Goal: Task Accomplishment & Management: Manage account settings

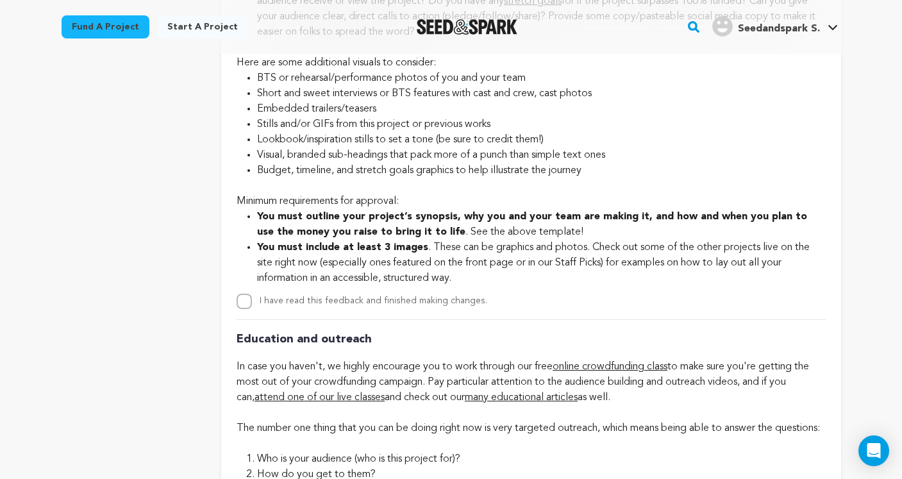
scroll to position [3899, 0]
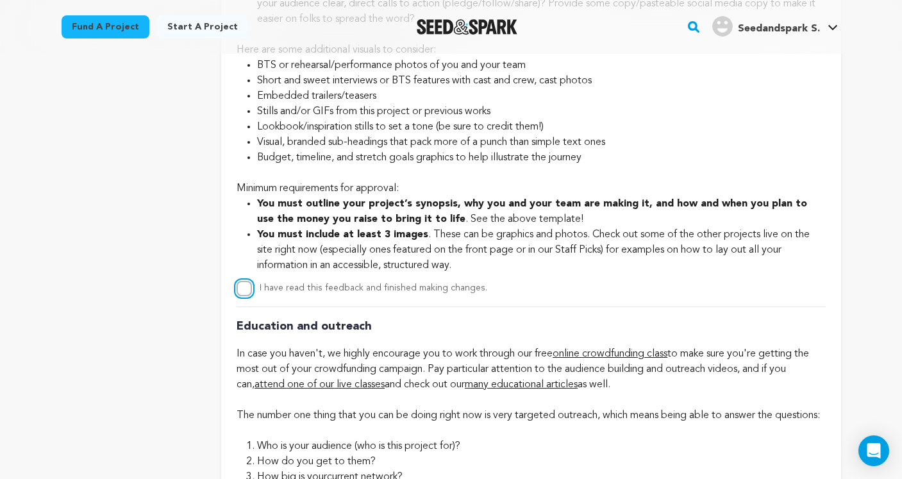
click at [245, 296] on input "I have read this feedback and finished making changes." at bounding box center [243, 288] width 15 height 15
checkbox input "true"
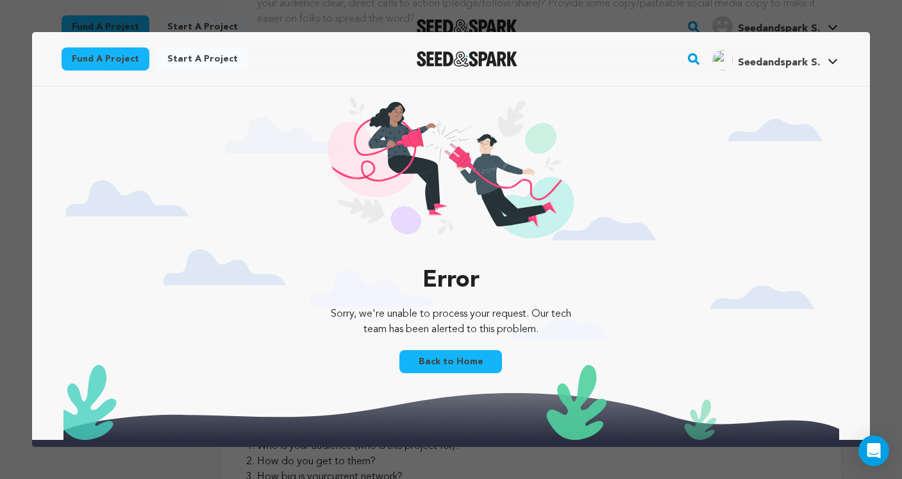
scroll to position [0, 0]
click at [470, 367] on link "Back to Home" at bounding box center [450, 361] width 103 height 23
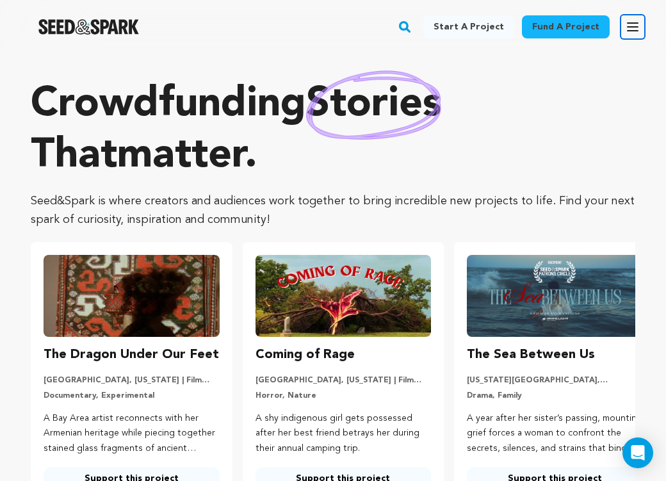
click at [632, 23] on icon "button" at bounding box center [633, 27] width 10 height 8
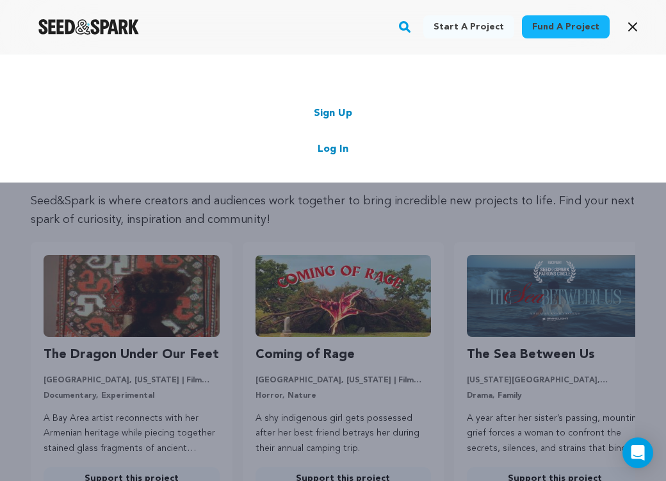
click at [334, 152] on link "Log In" at bounding box center [333, 149] width 31 height 15
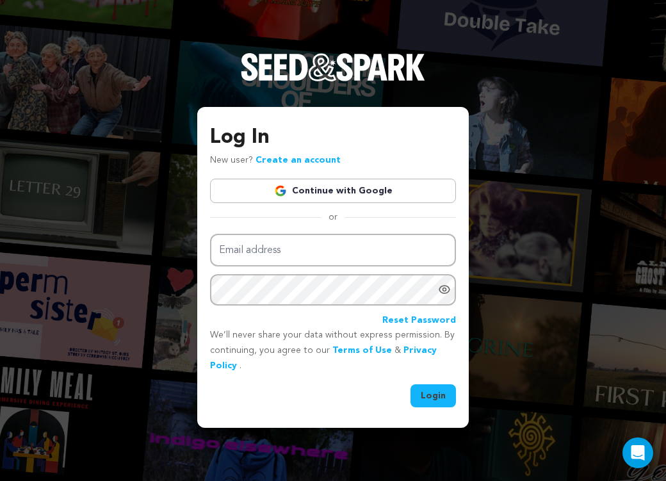
click at [322, 194] on link "Continue with Google" at bounding box center [333, 191] width 246 height 24
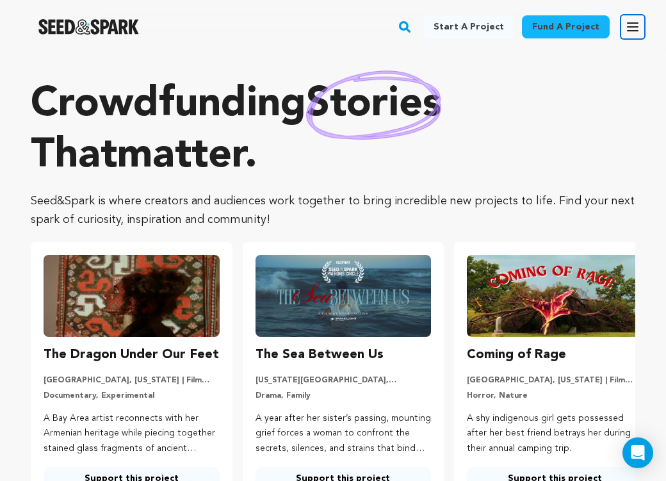
click at [638, 27] on icon "button" at bounding box center [632, 26] width 15 height 15
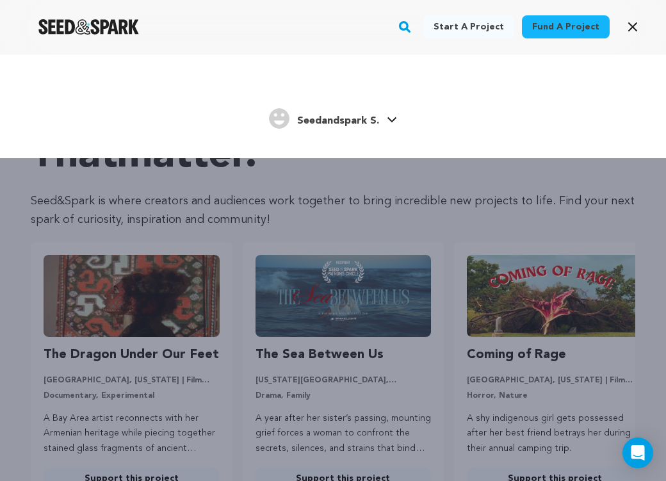
click at [384, 120] on link "Seedandspark S. Seedandspark S." at bounding box center [333, 117] width 128 height 23
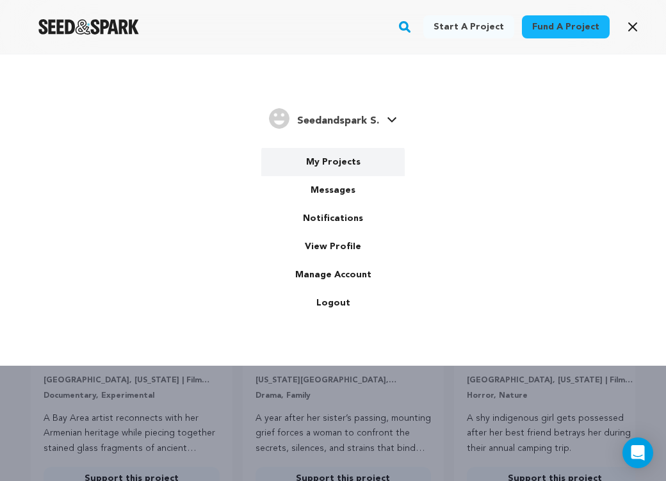
click at [347, 161] on link "My Projects" at bounding box center [333, 162] width 144 height 28
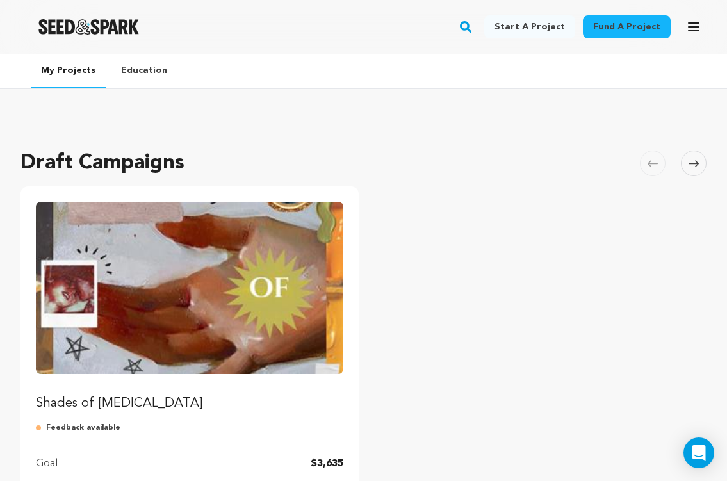
click at [186, 351] on img "Fund Shades of Muse" at bounding box center [190, 288] width 308 height 172
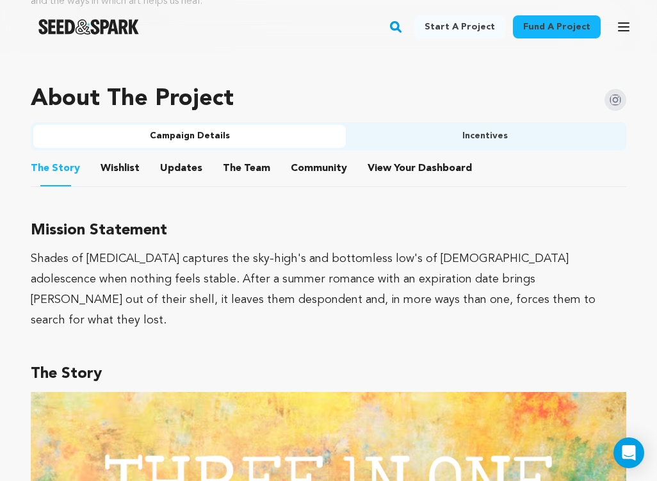
scroll to position [736, 0]
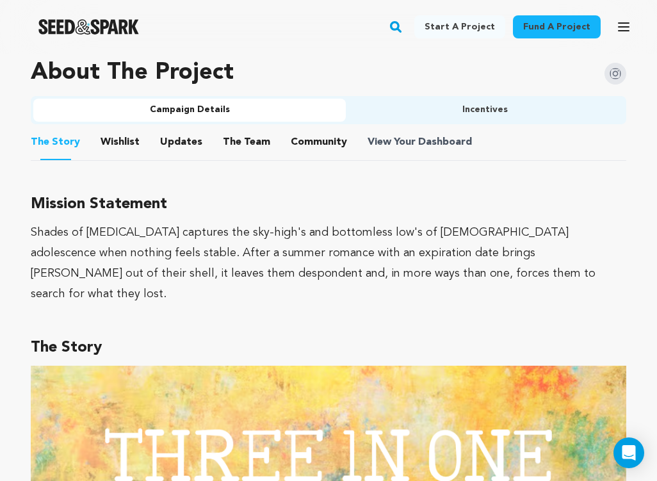
click at [396, 142] on span "View Your Dashboard" at bounding box center [421, 142] width 107 height 15
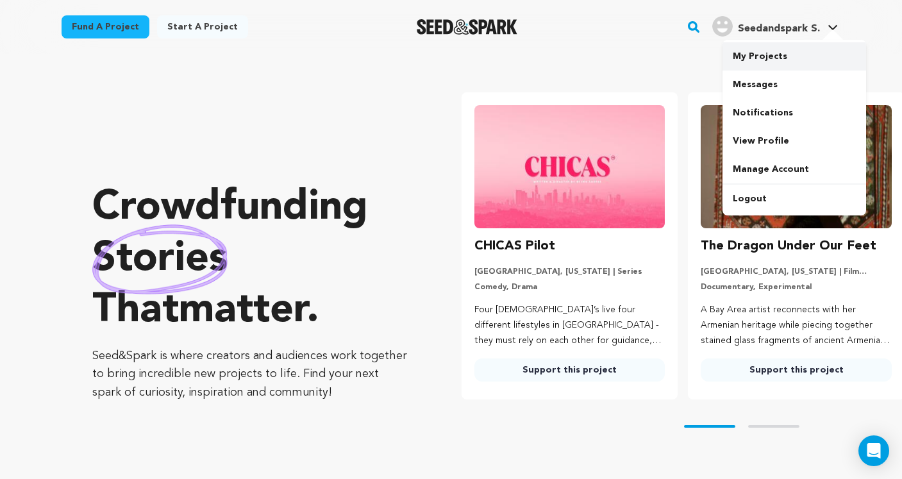
click at [767, 55] on link "My Projects" at bounding box center [794, 56] width 144 height 28
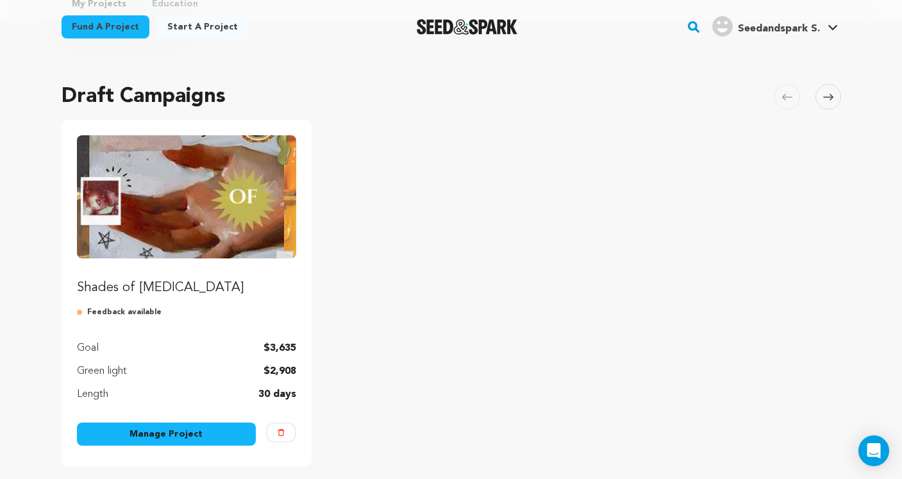
scroll to position [92, 0]
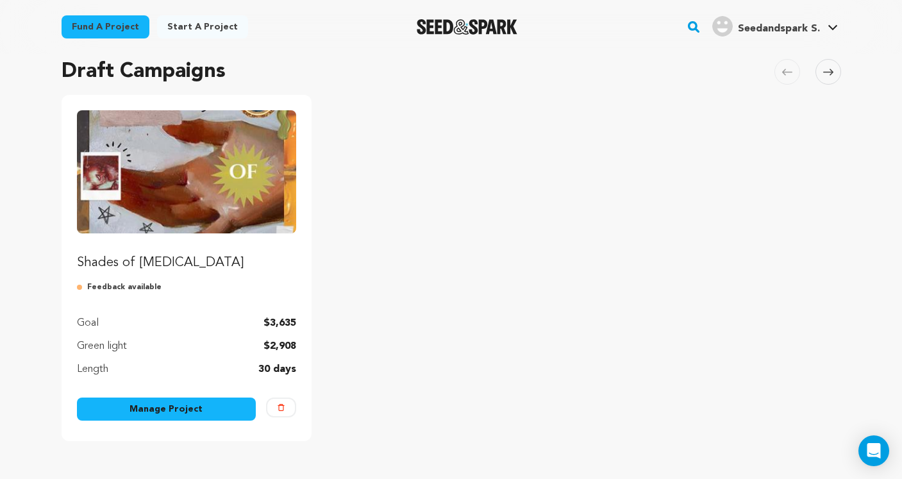
click at [132, 286] on p "Feedback available" at bounding box center [187, 287] width 220 height 10
click at [169, 408] on link "Manage Project" at bounding box center [166, 408] width 179 height 23
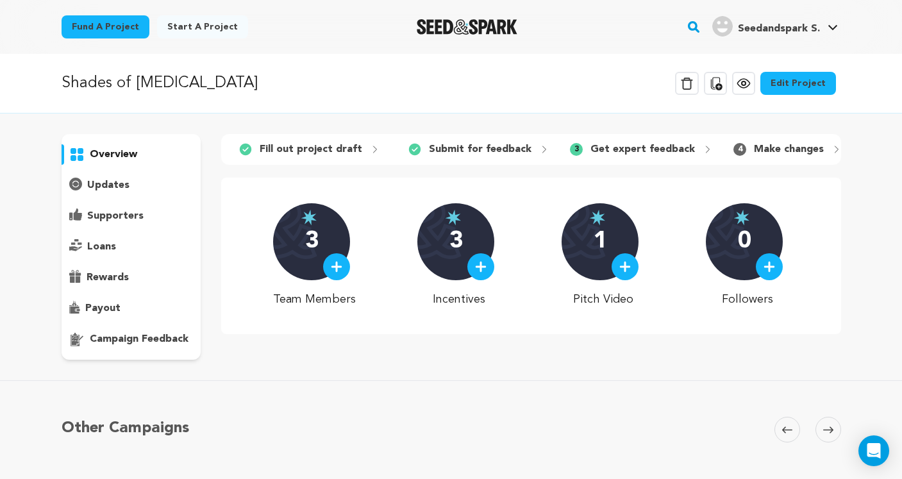
click at [739, 149] on div "4 Make changes" at bounding box center [787, 149] width 129 height 21
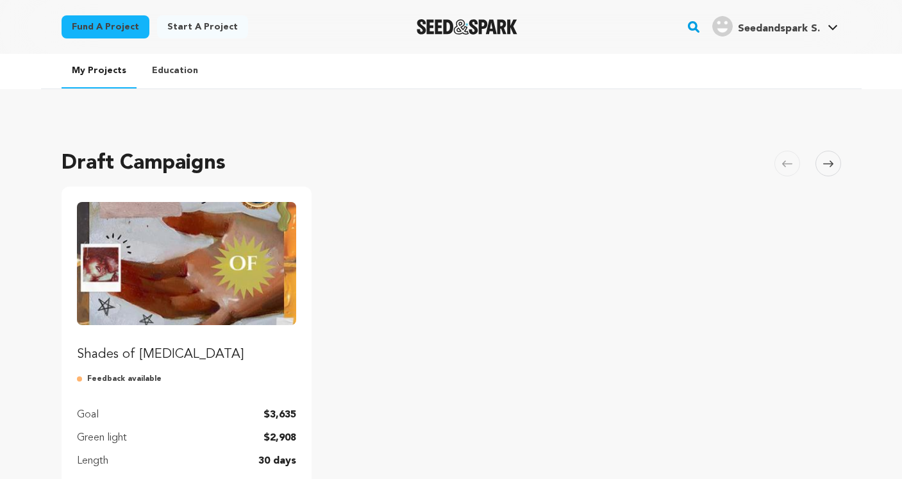
scroll to position [92, 0]
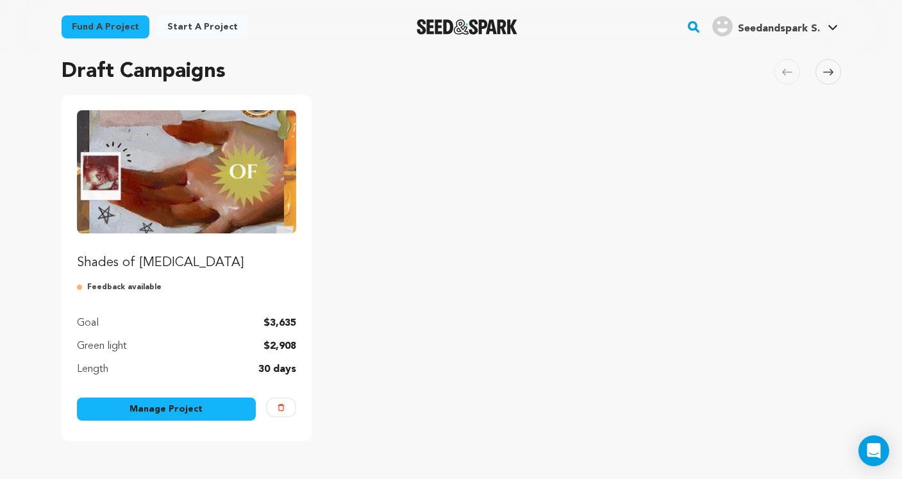
click at [227, 217] on img "Fund Shades of Muse" at bounding box center [187, 171] width 220 height 123
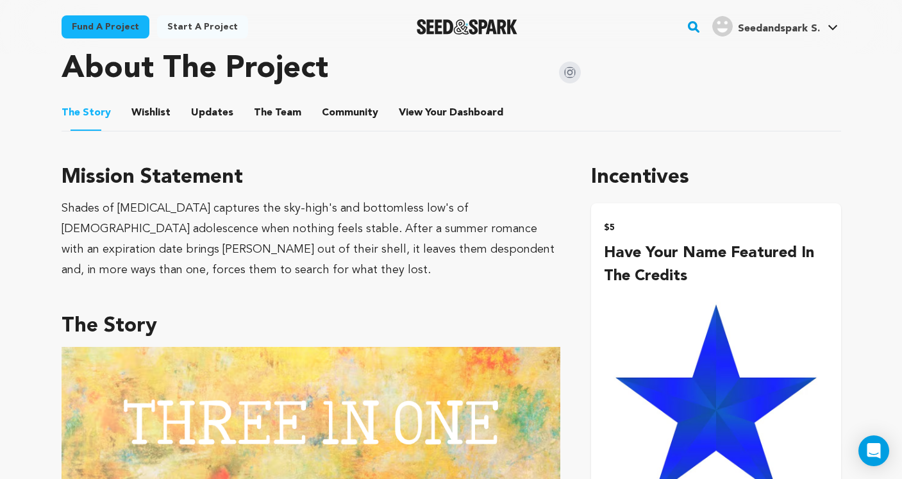
scroll to position [561, 0]
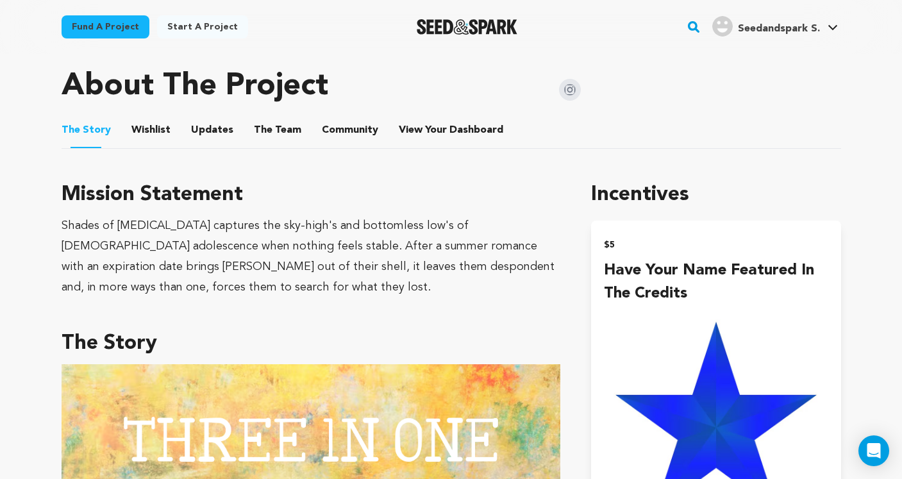
click at [465, 122] on li "View Your Dashboard View Your Dashboard" at bounding box center [452, 130] width 107 height 36
click at [472, 133] on span "Dashboard" at bounding box center [476, 129] width 54 height 15
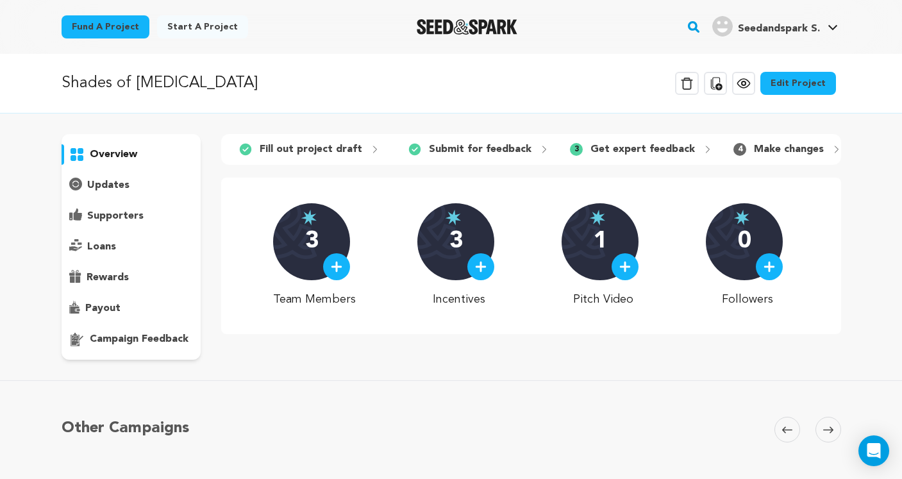
click at [169, 342] on p "campaign feedback" at bounding box center [139, 338] width 99 height 15
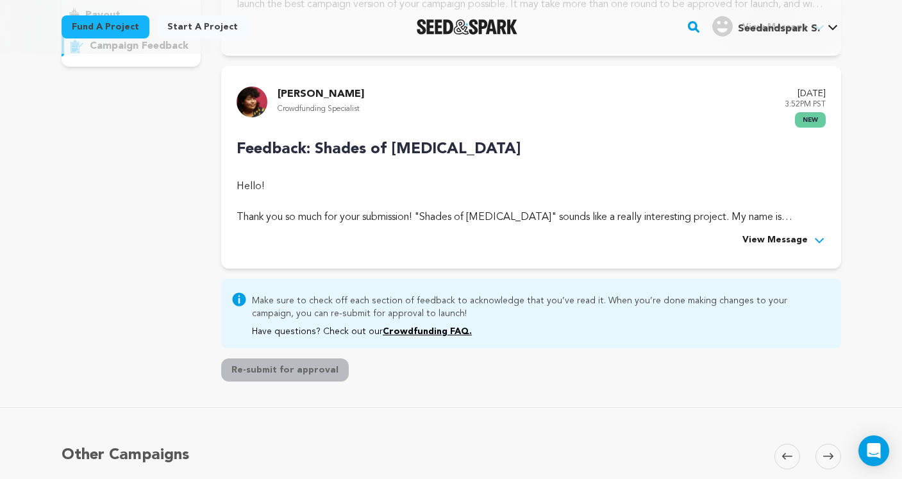
scroll to position [333, 0]
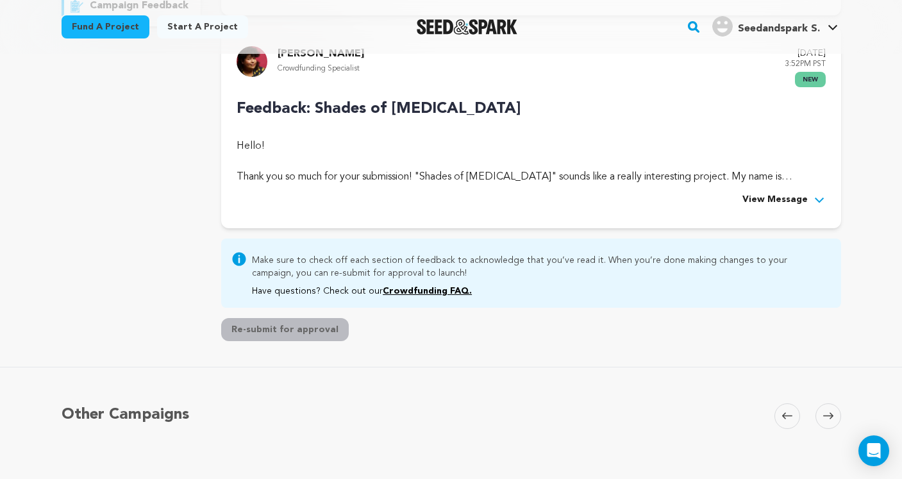
click at [766, 201] on span "View Message" at bounding box center [774, 199] width 65 height 15
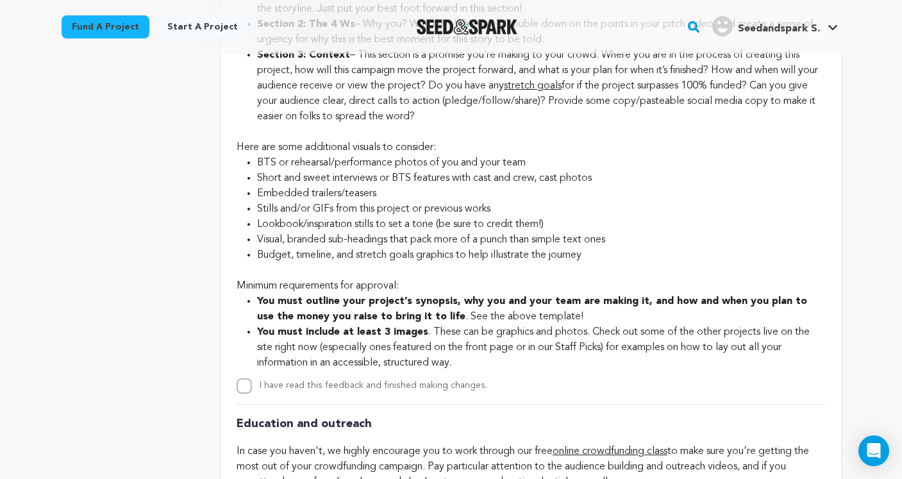
scroll to position [3398, 0]
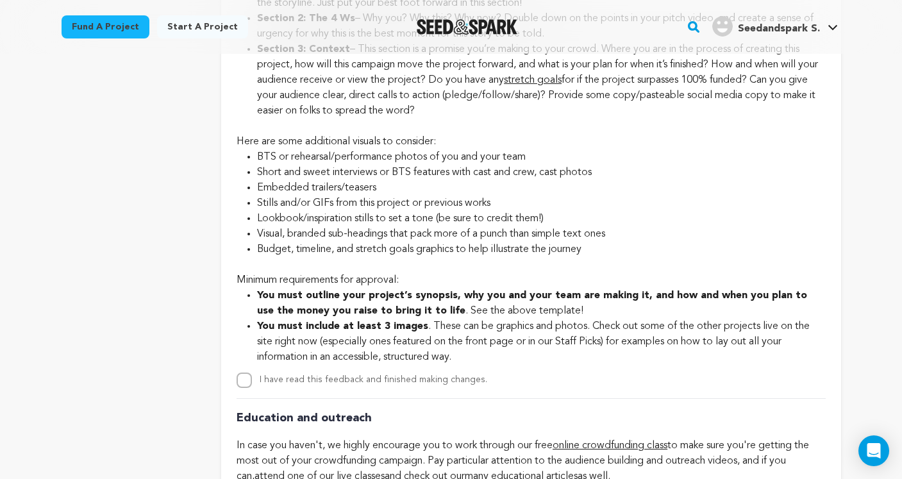
click at [241, 388] on input "I have read this feedback and finished making changes." at bounding box center [243, 379] width 15 height 15
checkbox input "true"
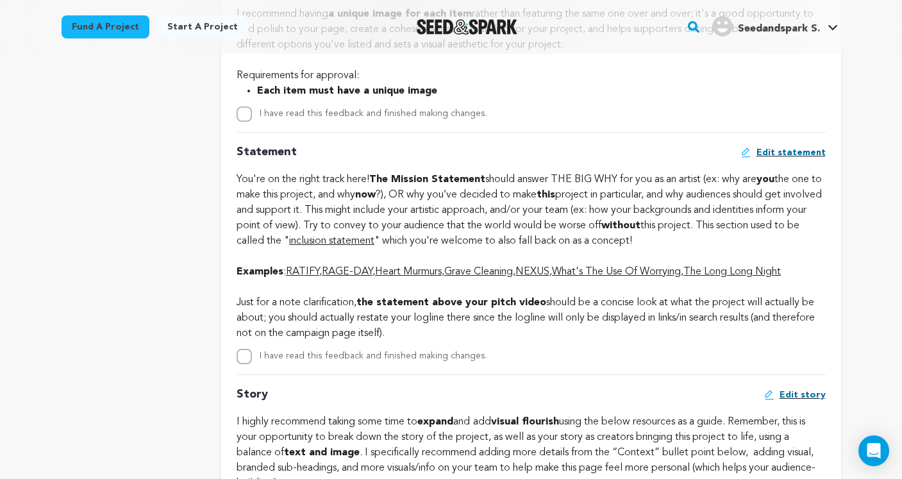
scroll to position [2789, 0]
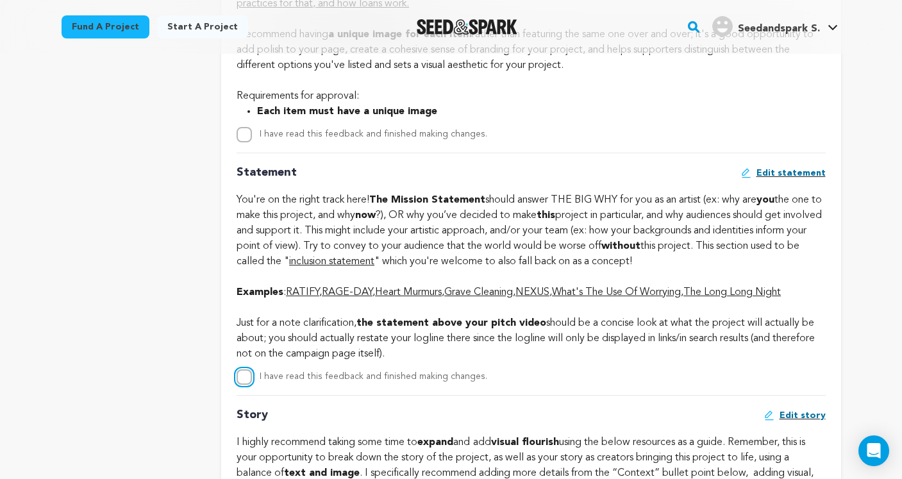
click at [247, 384] on input "I have read this feedback and finished making changes." at bounding box center [243, 376] width 15 height 15
checkbox input "true"
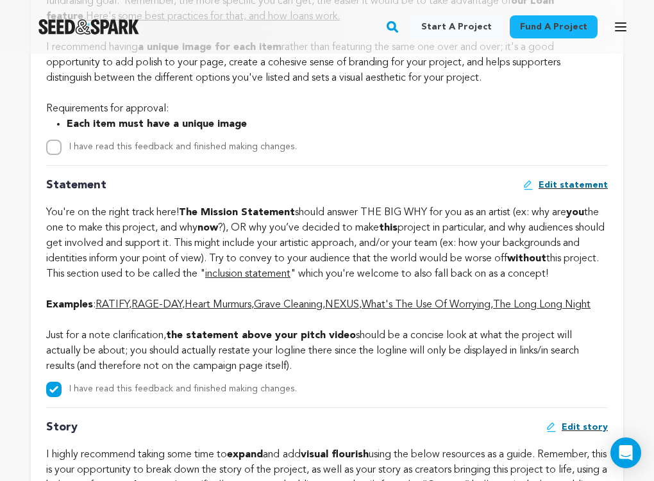
scroll to position [2956, 0]
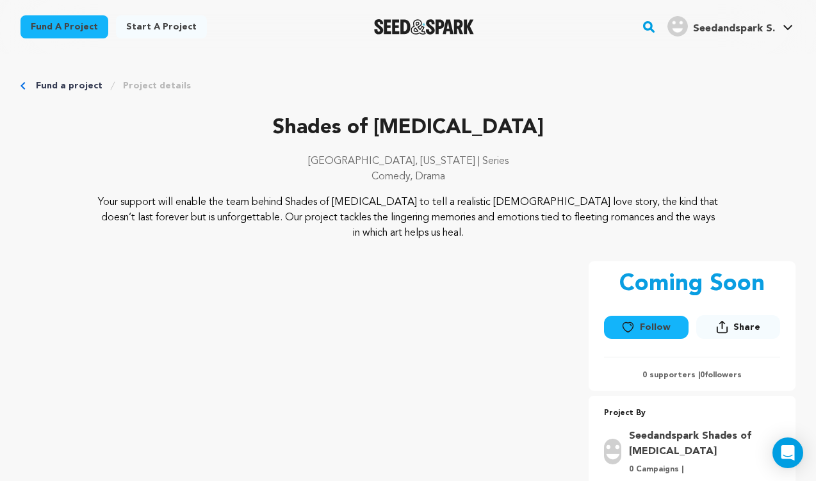
click at [145, 84] on link "Project details" at bounding box center [157, 85] width 68 height 13
click at [716, 58] on link "My Projects" at bounding box center [750, 56] width 144 height 28
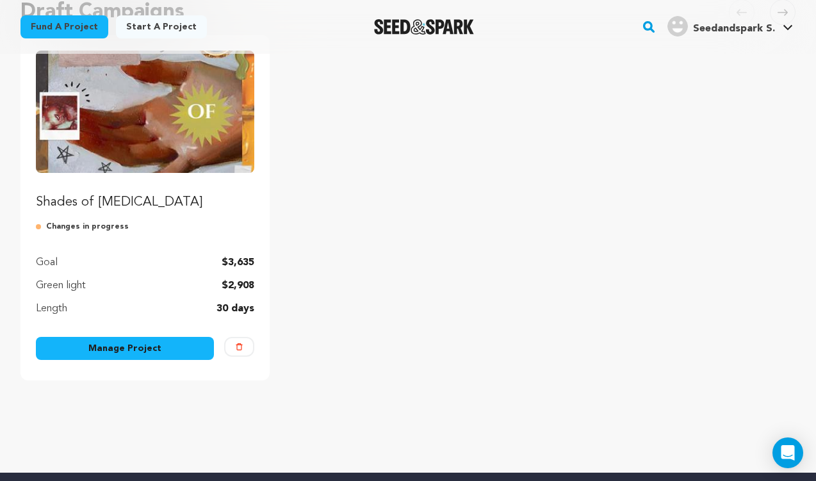
scroll to position [202, 0]
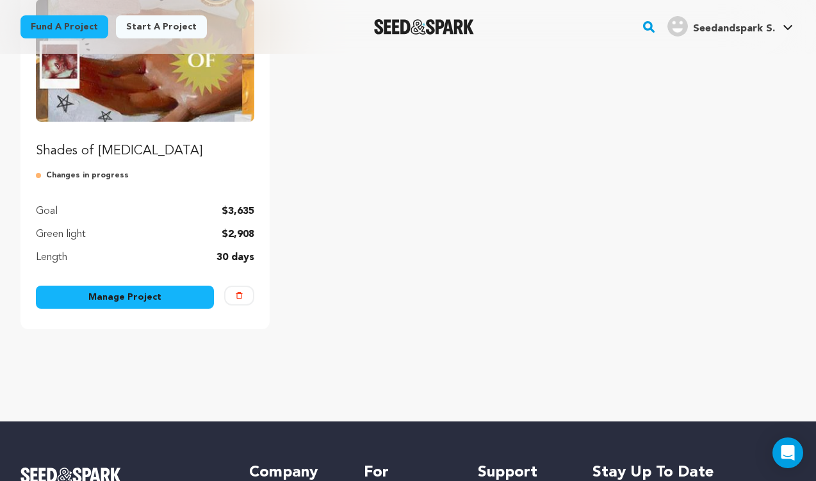
click at [154, 304] on link "Manage Project" at bounding box center [125, 297] width 178 height 23
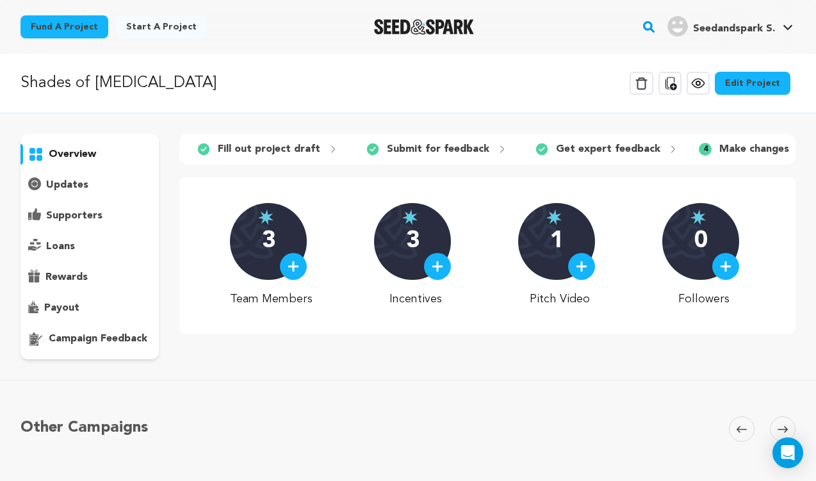
click at [84, 185] on p "updates" at bounding box center [67, 185] width 42 height 15
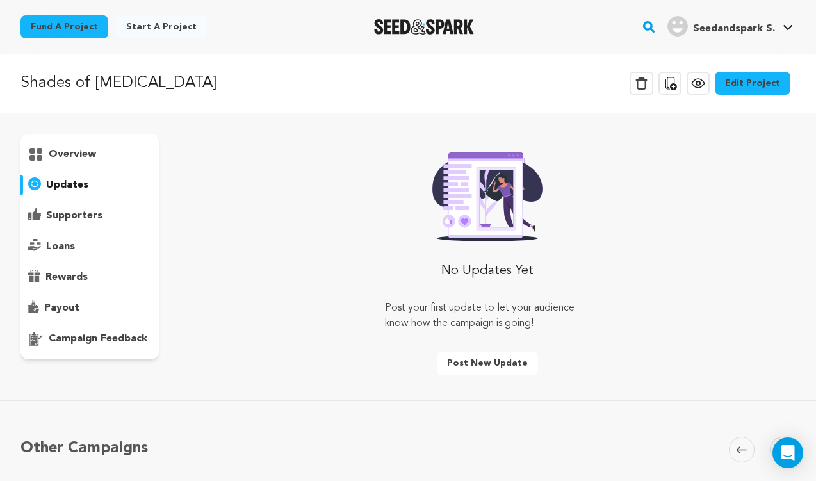
click at [86, 212] on p "supporters" at bounding box center [74, 215] width 56 height 15
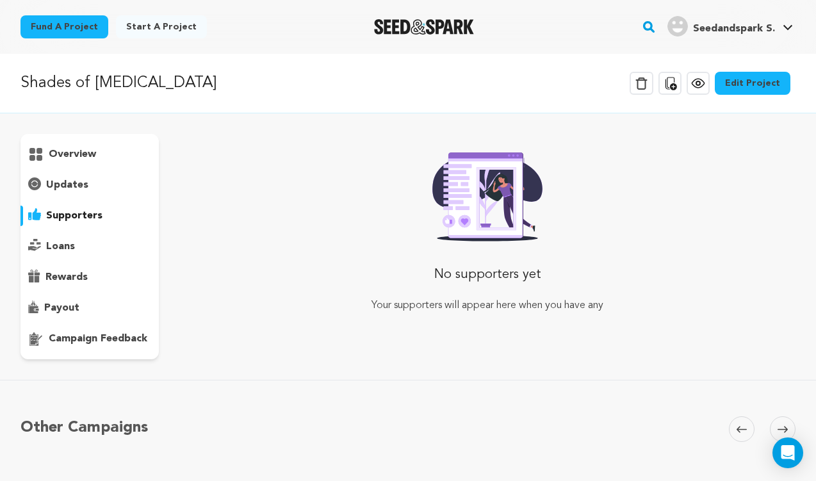
click at [82, 340] on p "campaign feedback" at bounding box center [98, 338] width 99 height 15
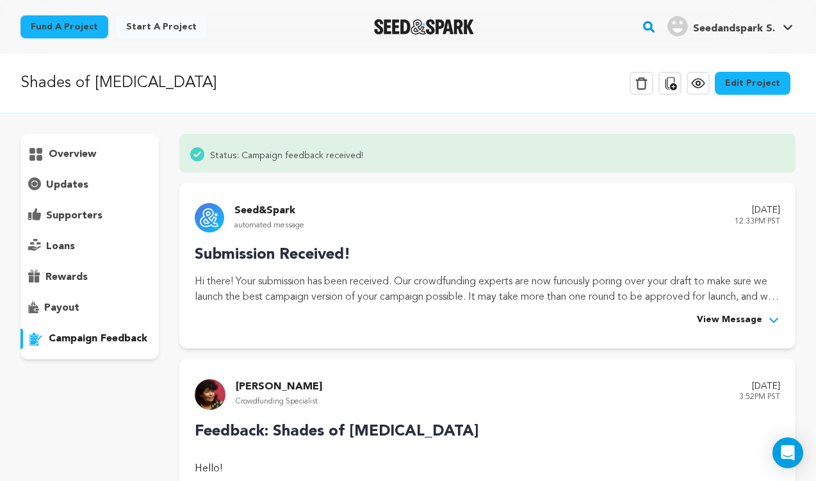
click at [76, 279] on p "rewards" at bounding box center [66, 277] width 42 height 15
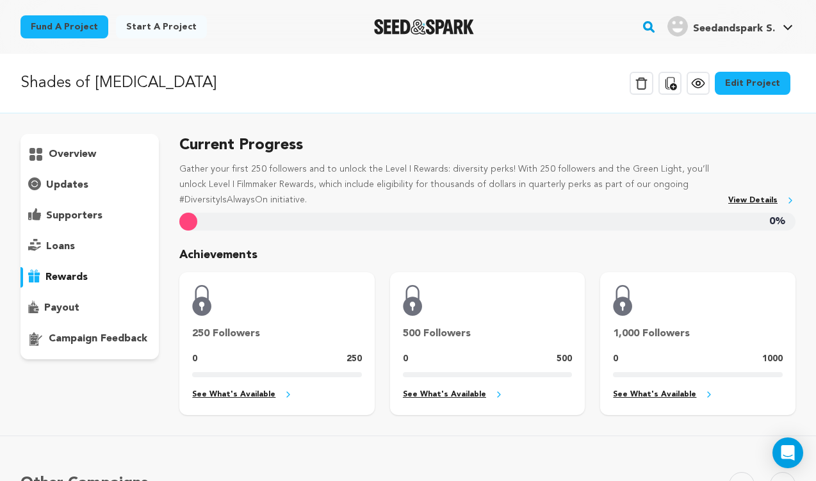
click at [76, 147] on p "overview" at bounding box center [72, 154] width 47 height 15
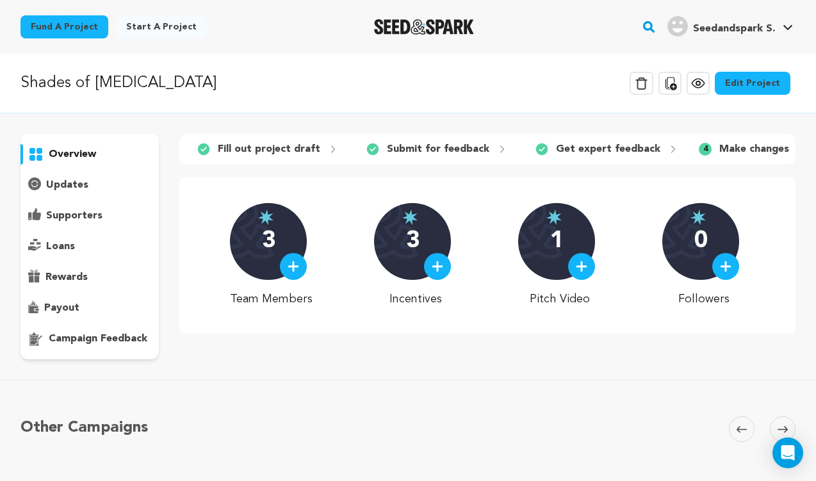
click at [797, 151] on icon at bounding box center [802, 149] width 10 height 10
click at [759, 152] on p "Make changes" at bounding box center [755, 149] width 70 height 15
click at [293, 145] on p "Fill out project draft" at bounding box center [269, 149] width 103 height 15
click at [75, 173] on div "overview" at bounding box center [90, 247] width 138 height 226
click at [77, 92] on p "Shades of [MEDICAL_DATA]" at bounding box center [119, 83] width 196 height 23
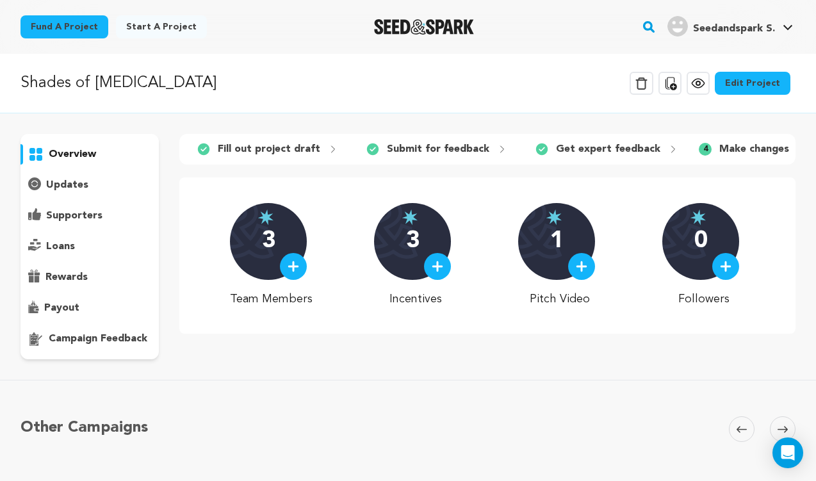
click at [742, 78] on link "Edit Project" at bounding box center [753, 83] width 76 height 23
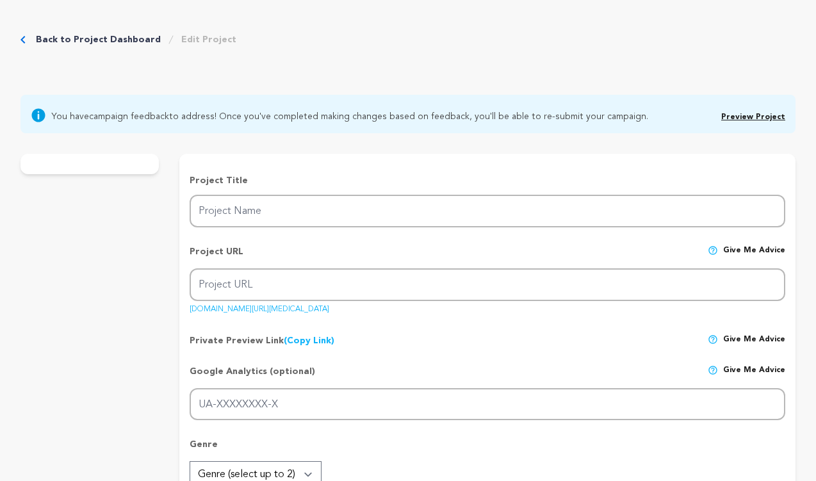
type input "Shades of Muse"
type input "shades-of-muse"
type input "An introverted artist has a summer romance with a mysterious girl from out of t…"
type textarea "Your support will enable the team behind Shades of Muse to tell a realistic que…"
type textarea "Shades of Muse captures the sky-high's and bottomless low's of queer adolescenc…"
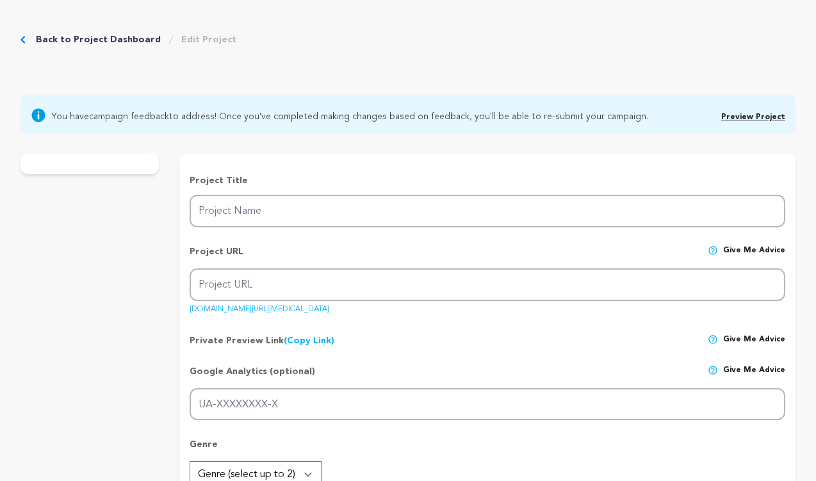
radio input "true"
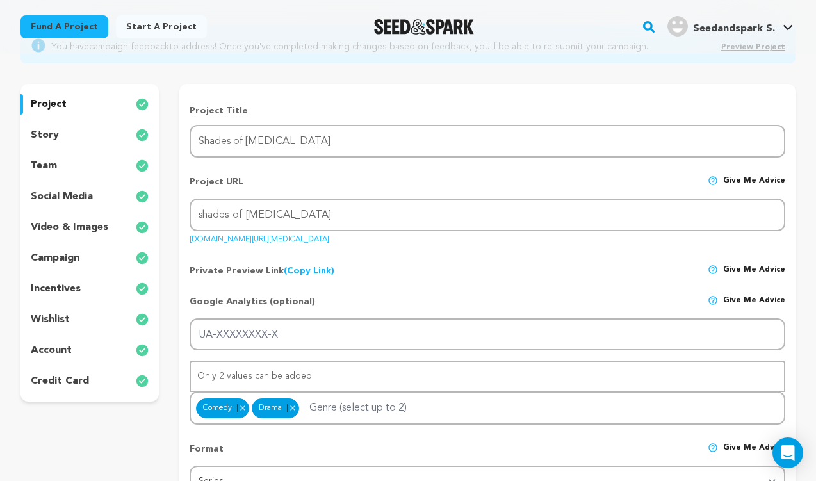
scroll to position [128, 0]
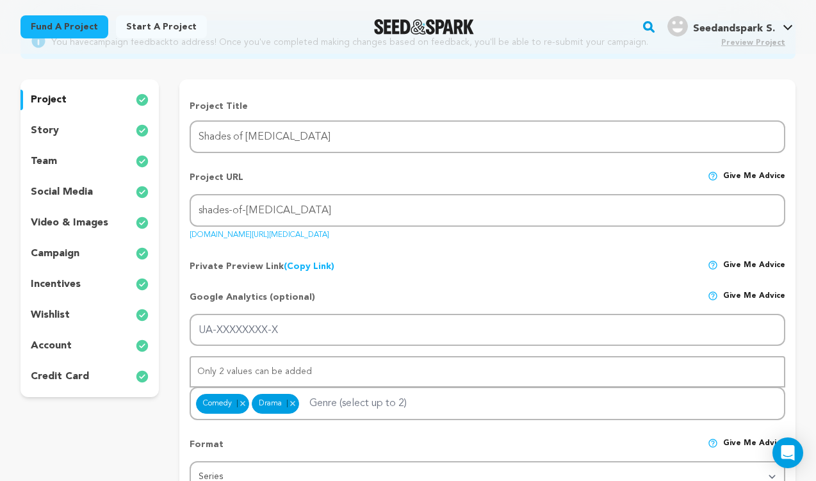
click at [75, 311] on div "wishlist" at bounding box center [90, 315] width 138 height 21
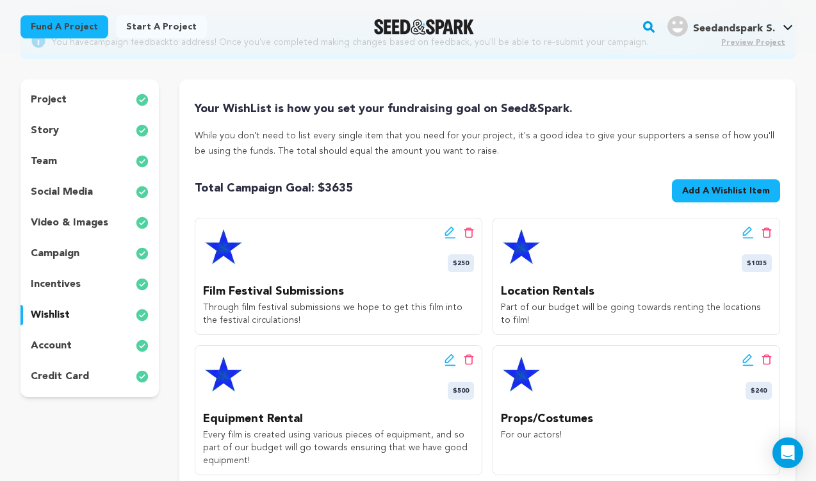
scroll to position [136, 0]
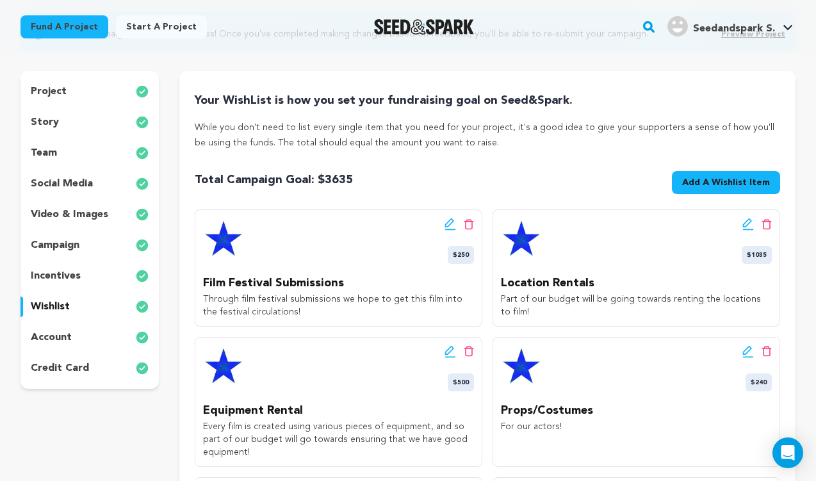
click at [449, 225] on icon at bounding box center [451, 224] width 12 height 13
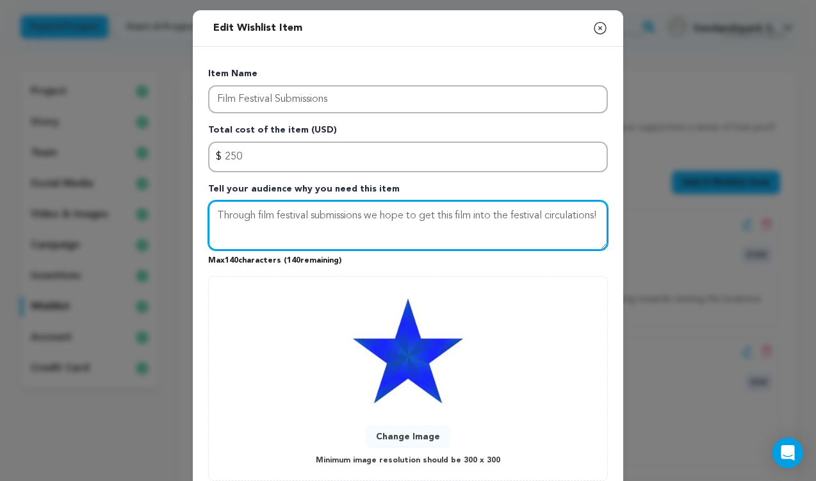
click at [425, 231] on textarea "Through film festival submissions we hope to get this film into the festival ci…" at bounding box center [408, 226] width 400 height 50
drag, startPoint x: 290, startPoint y: 237, endPoint x: 207, endPoint y: 216, distance: 85.9
click at [207, 216] on div "Item Name Film Festival Submissions Total cost of the item (USD) $ Amount 250 T…" at bounding box center [408, 272] width 431 height 450
click at [302, 227] on textarea "Through film festival submissions we hope to get this film into the festival ci…" at bounding box center [408, 226] width 400 height 50
click at [320, 231] on textarea "Through film festival submissions we hope to get this film into the festival ci…" at bounding box center [408, 226] width 400 height 50
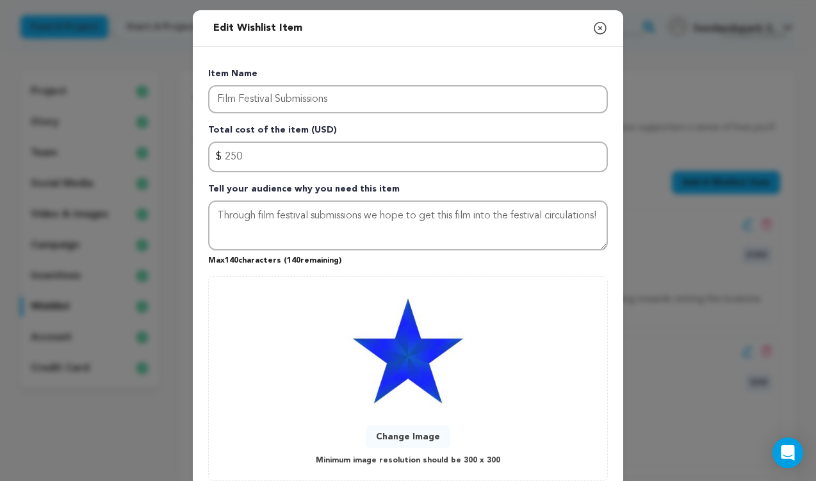
click at [389, 265] on p "Max 140 characters ( 140 remaining)" at bounding box center [408, 258] width 400 height 15
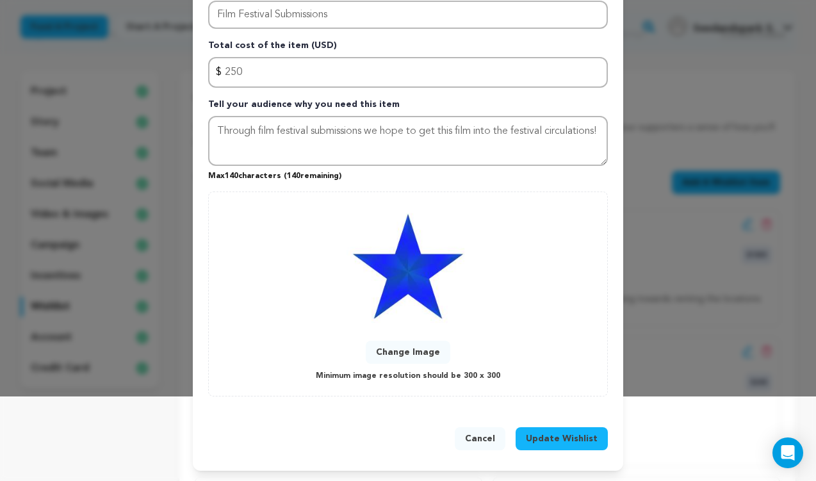
click at [582, 441] on span "Update Wishlist" at bounding box center [562, 439] width 72 height 13
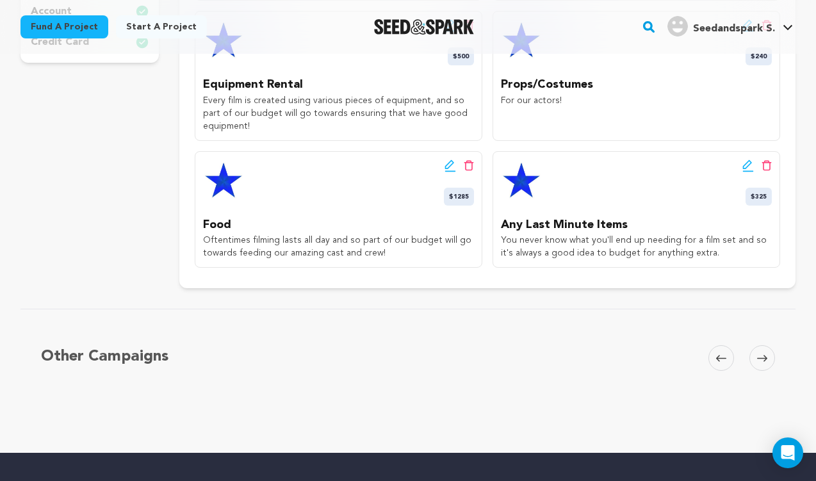
scroll to position [474, 0]
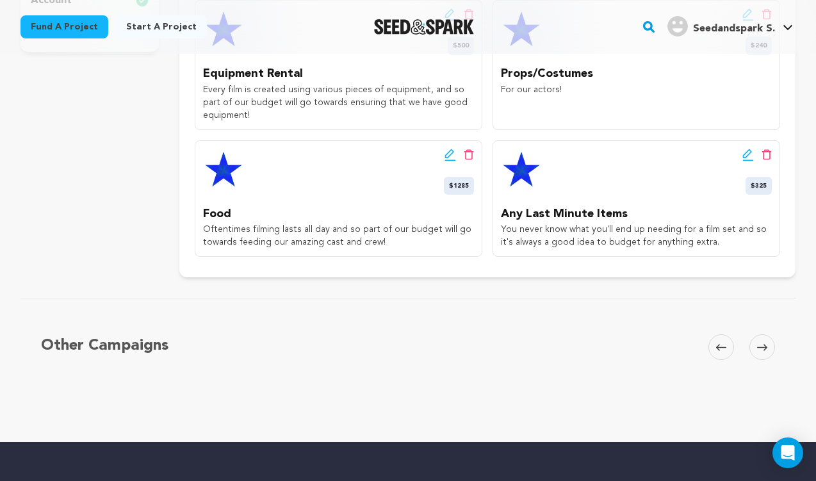
click at [500, 302] on div "Other Campaigns Carousel Skip to previous slide page Carousel Skip to next slid…" at bounding box center [408, 365] width 775 height 134
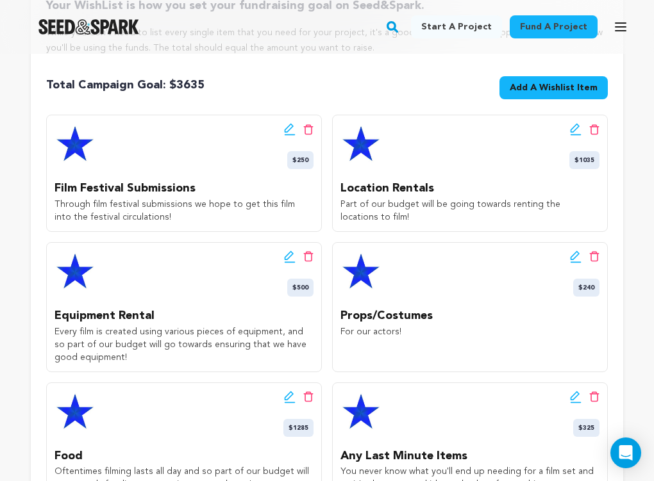
scroll to position [339, 0]
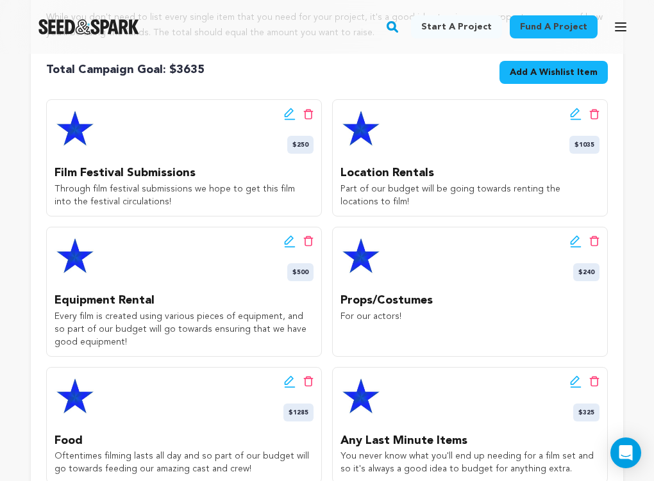
click at [575, 115] on icon at bounding box center [576, 114] width 12 height 13
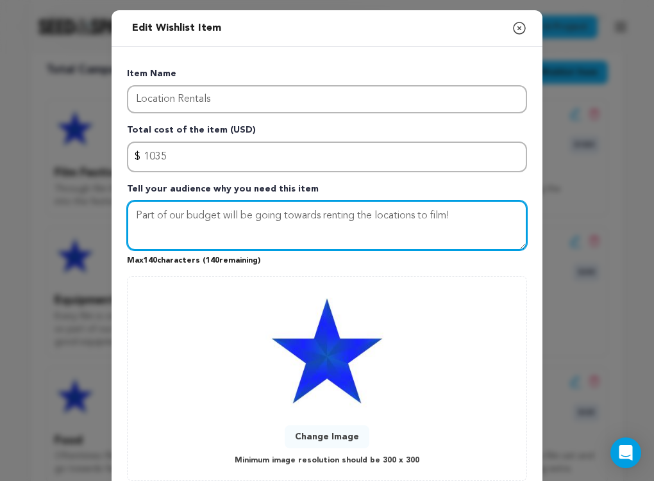
click at [397, 221] on textarea "Part of our budget will be going towards renting the locations to film!" at bounding box center [327, 226] width 400 height 50
click at [466, 215] on textarea "Part of our budget will be going towards renting the locations to film!" at bounding box center [327, 226] width 400 height 50
drag, startPoint x: 215, startPoint y: 238, endPoint x: 450, endPoint y: 219, distance: 235.3
click at [450, 219] on textarea "Part of our budget will be going towards renting the locations to film, includi…" at bounding box center [327, 226] width 400 height 50
click at [362, 225] on textarea "Part of our budget will be going towards renting the locations to film." at bounding box center [327, 226] width 400 height 50
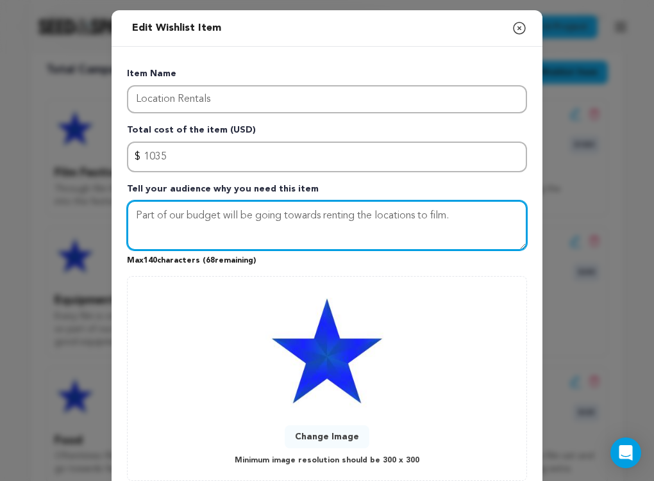
click at [388, 227] on textarea "Part of our budget will be going towards renting the locations to film." at bounding box center [327, 226] width 400 height 50
click at [386, 211] on textarea "Part of our budget will be going towards renting the locations to film." at bounding box center [327, 226] width 400 height 50
click at [326, 227] on textarea "Part of our budget will be going towards renting the locations to film." at bounding box center [327, 226] width 400 height 50
drag, startPoint x: 283, startPoint y: 217, endPoint x: 241, endPoint y: 217, distance: 41.7
click at [241, 217] on textarea "Part of our budget will be going towards renting the locations to film." at bounding box center [327, 226] width 400 height 50
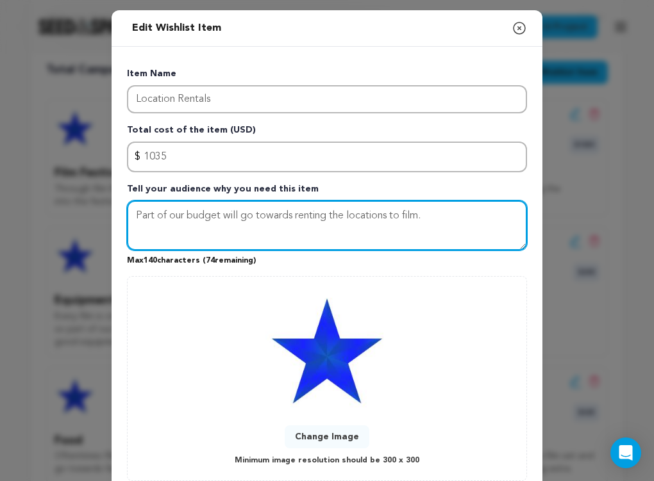
click at [272, 227] on textarea "Part of our budget will go towards renting the locations to film." at bounding box center [327, 226] width 400 height 50
click at [330, 227] on textarea "Part of our budget will go towards renting the locations to film." at bounding box center [327, 226] width 400 height 50
click at [416, 224] on textarea "Part of our budget will go towards renting the locations to film." at bounding box center [327, 226] width 400 height 50
drag, startPoint x: 435, startPoint y: 219, endPoint x: 392, endPoint y: 219, distance: 42.9
click at [392, 219] on textarea "Part of our budget will go towards renting the locations to film." at bounding box center [327, 226] width 400 height 50
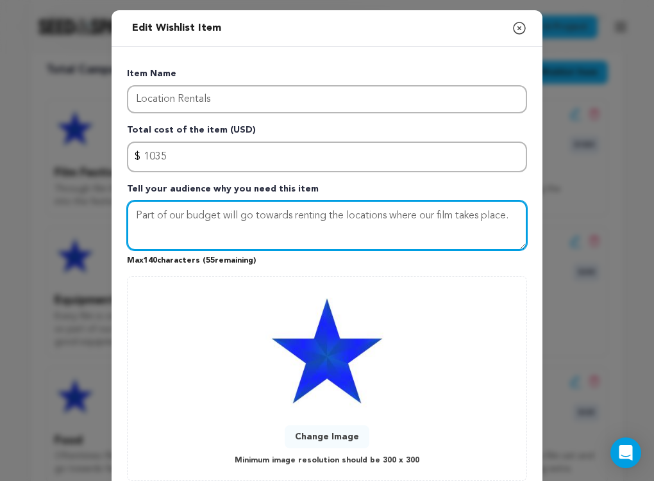
scroll to position [85, 0]
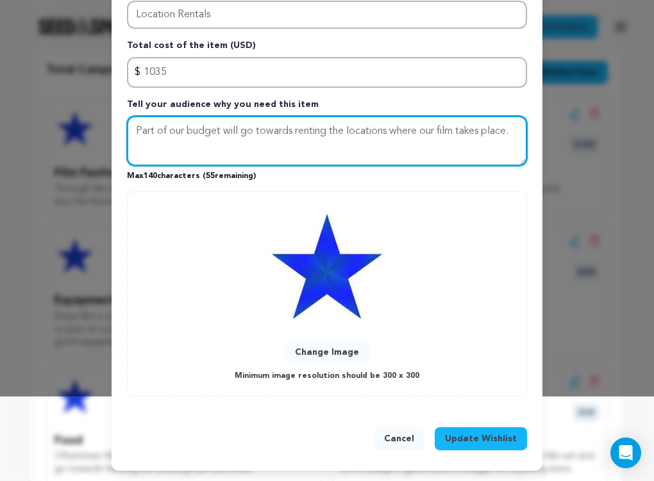
type textarea "Part of our budget will go towards renting the locations where our film takes p…"
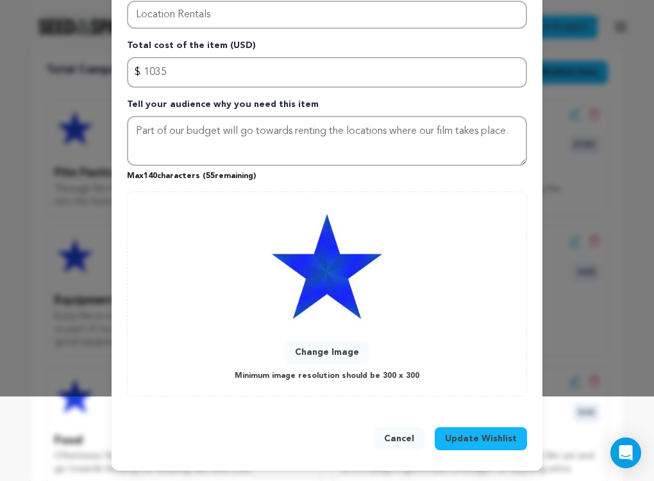
click at [500, 441] on span "Update Wishlist" at bounding box center [481, 439] width 72 height 13
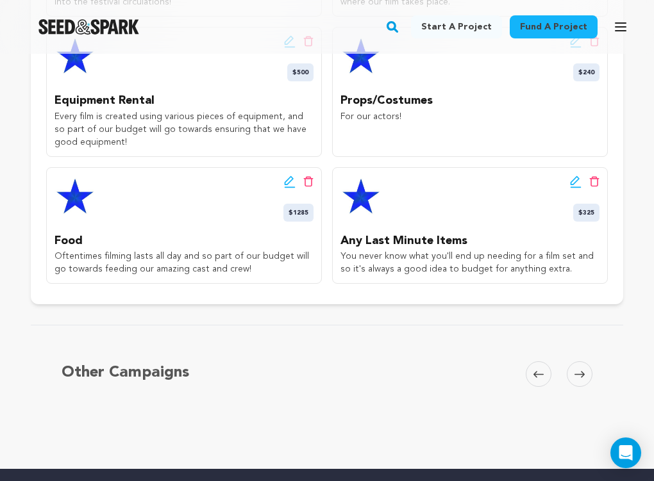
scroll to position [543, 0]
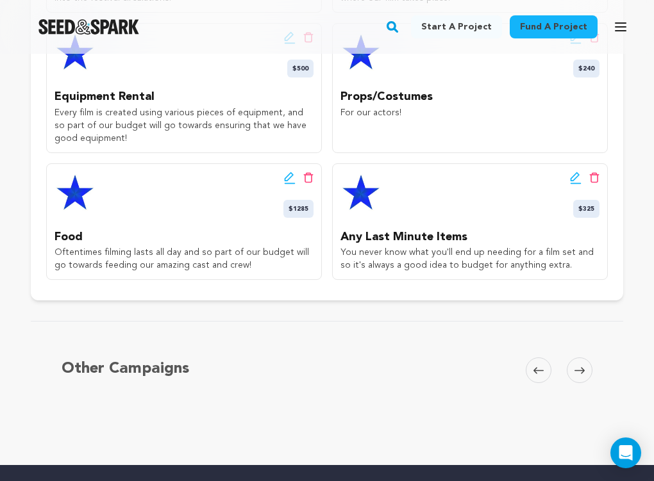
click at [287, 181] on icon at bounding box center [290, 178] width 12 height 13
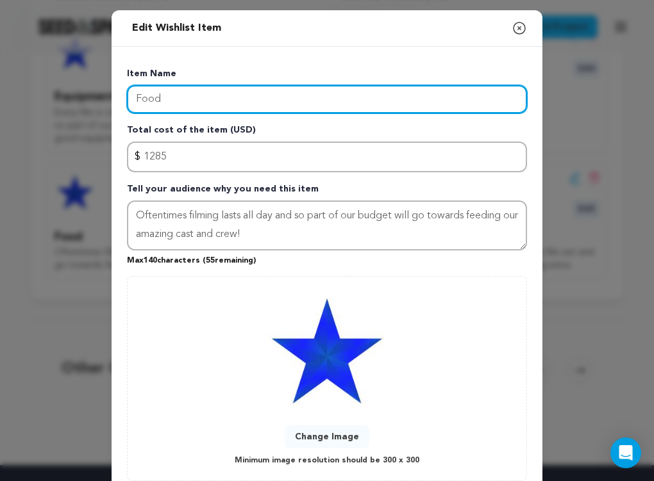
click at [192, 96] on input "Food" at bounding box center [327, 99] width 400 height 28
type input "Food and Transportation"
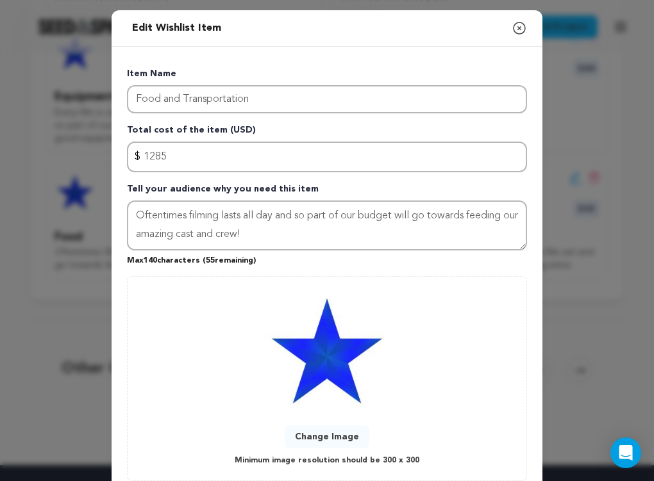
click at [279, 43] on div "Edit Wishlist Item Close modal" at bounding box center [326, 28] width 431 height 37
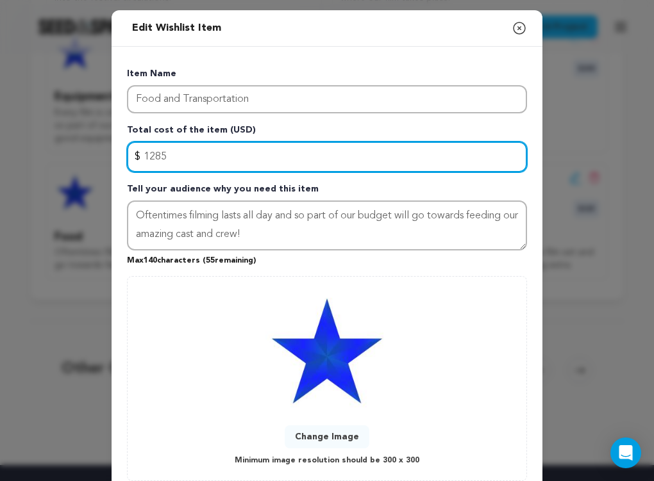
click at [172, 154] on input "1285" at bounding box center [327, 157] width 400 height 31
type input "1415"
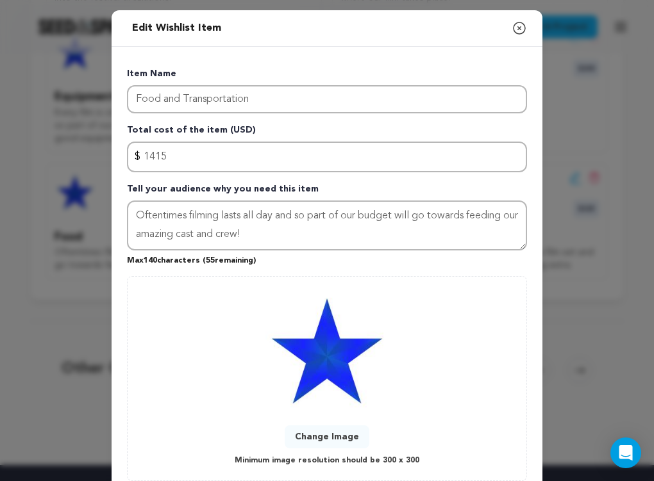
click at [254, 181] on div "Item Name Food and Transportation Total cost of the item (USD) $ Amount 1415 Te…" at bounding box center [327, 274] width 400 height 414
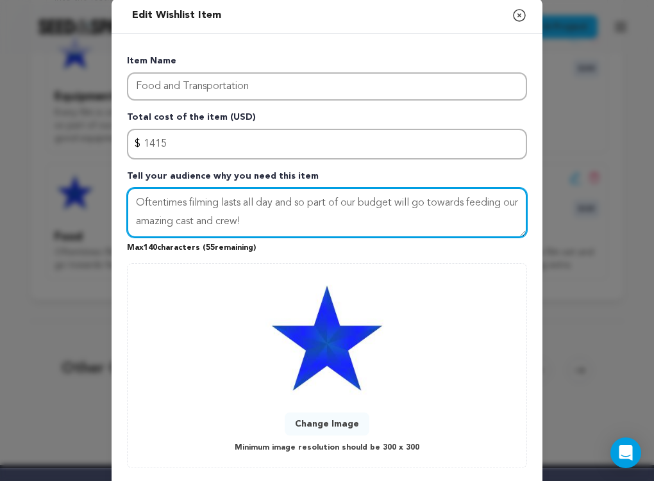
click at [293, 226] on textarea "Oftentimes filming lasts all day and so part of our budget will go towards feed…" at bounding box center [327, 213] width 400 height 50
drag, startPoint x: 293, startPoint y: 226, endPoint x: 134, endPoint y: 201, distance: 161.5
click at [134, 201] on textarea "Oftentimes filming lasts all day and so part of our budget will go towards feed…" at bounding box center [327, 213] width 400 height 50
type textarea "We'll need to use part of our budget to transport and feed our amazing cast and…"
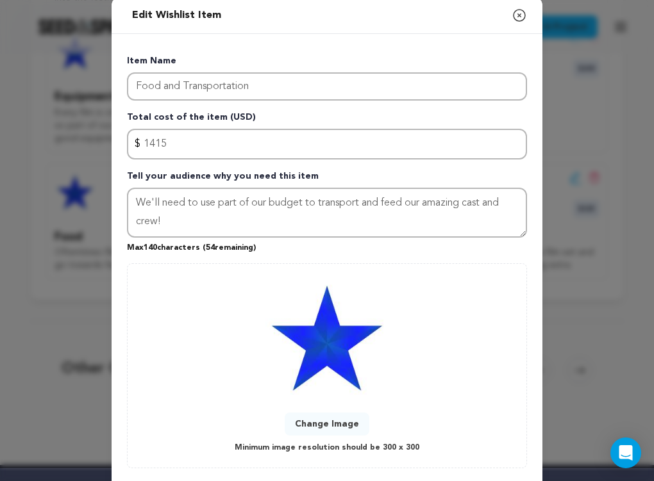
click at [288, 249] on p "Max 140 characters ( 54 remaining)" at bounding box center [327, 245] width 400 height 15
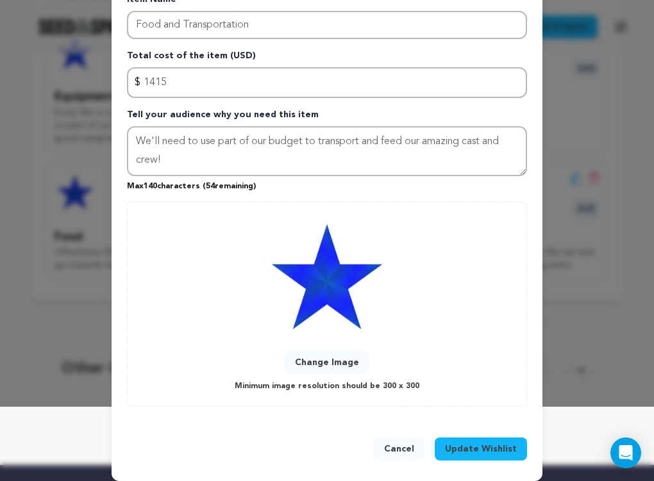
scroll to position [85, 0]
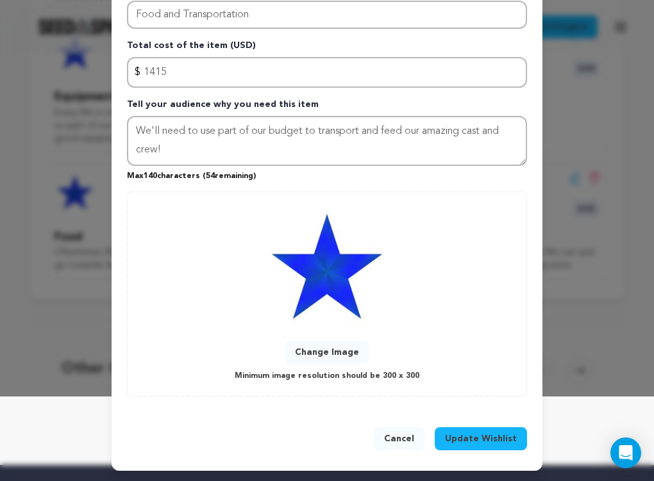
click at [514, 446] on button "Update Wishlist" at bounding box center [480, 438] width 92 height 23
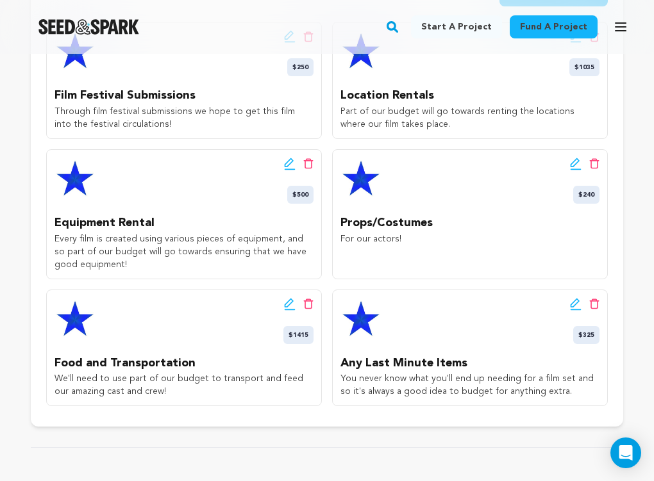
scroll to position [452, 0]
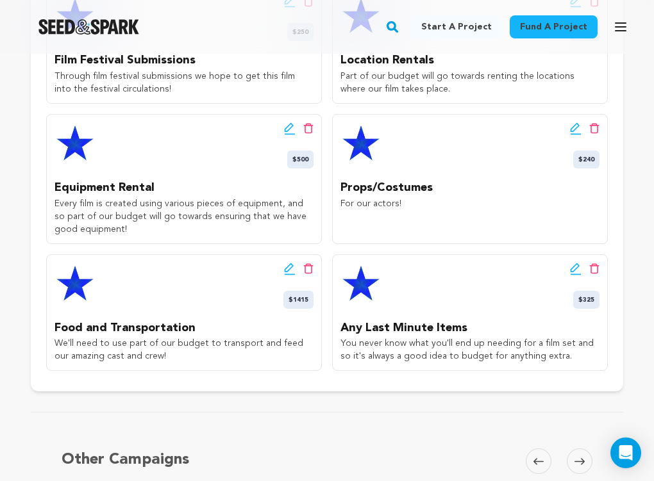
click at [326, 413] on div "Other Campaigns Carousel Skip to previous slide page Carousel Skip to next slid…" at bounding box center [327, 479] width 592 height 134
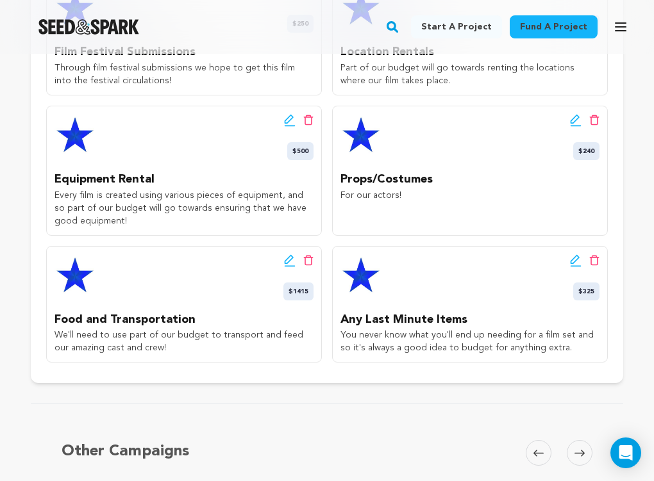
scroll to position [457, 0]
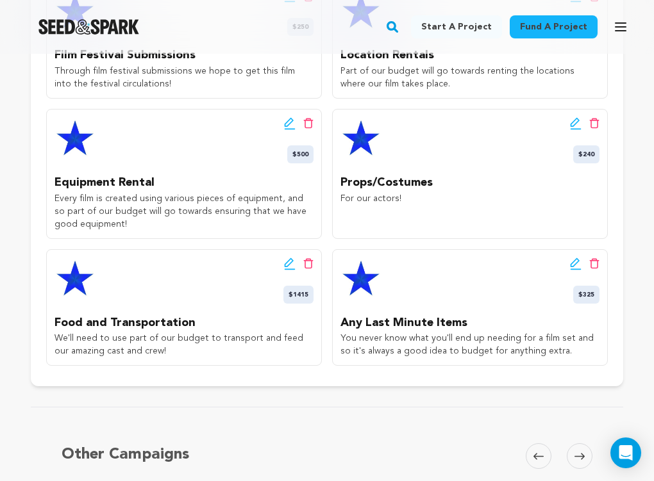
click at [574, 124] on icon at bounding box center [576, 123] width 12 height 13
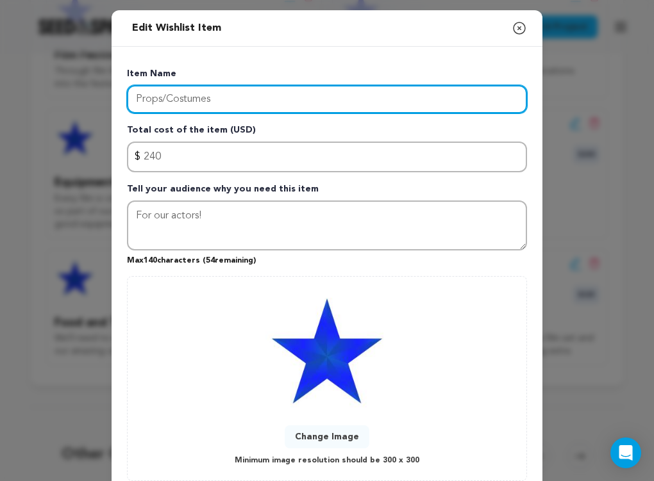
click at [167, 96] on input "Props/Costumes" at bounding box center [327, 99] width 400 height 28
type input "Props and Costumes"
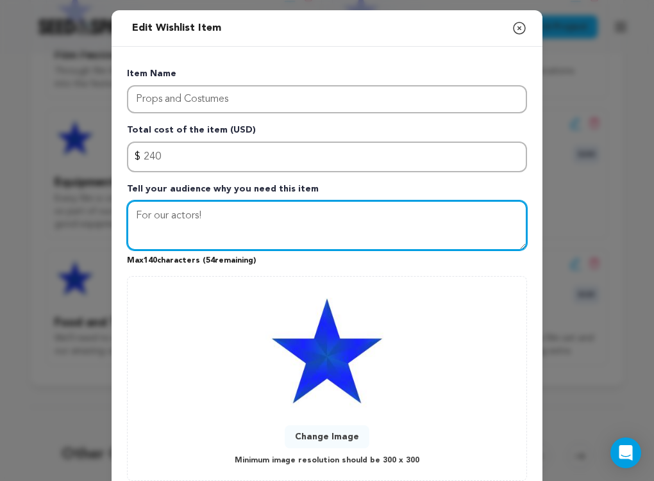
click at [266, 236] on textarea "For our actors!" at bounding box center [327, 226] width 400 height 50
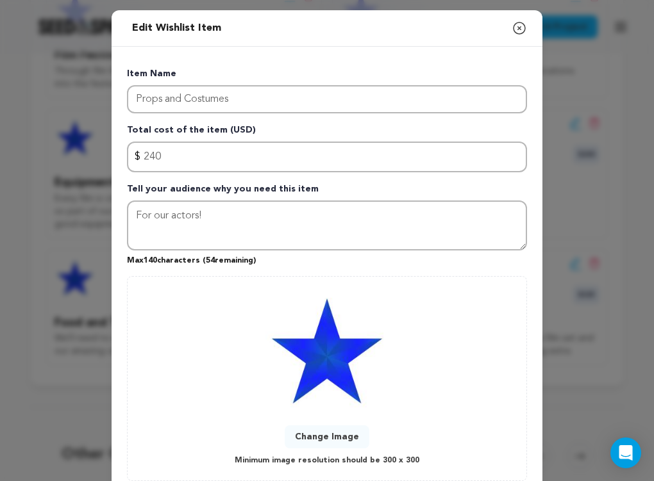
click at [292, 263] on p "Max 140 characters ( 54 remaining)" at bounding box center [327, 258] width 400 height 15
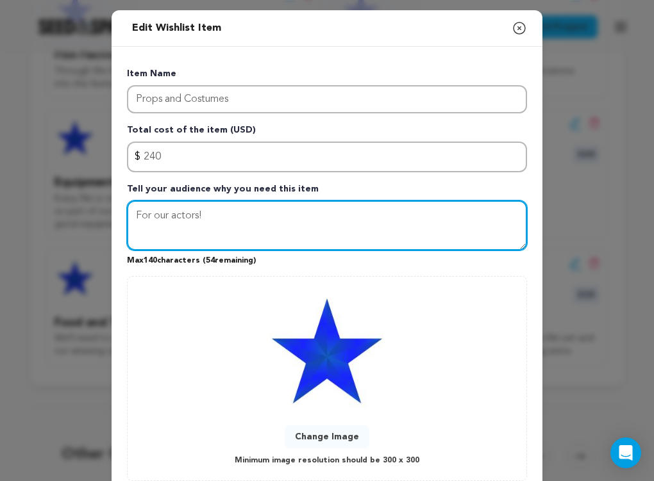
click at [172, 215] on textarea "For our actors!" at bounding box center [327, 226] width 400 height 50
type textarea "For our amazing and talented actors!"
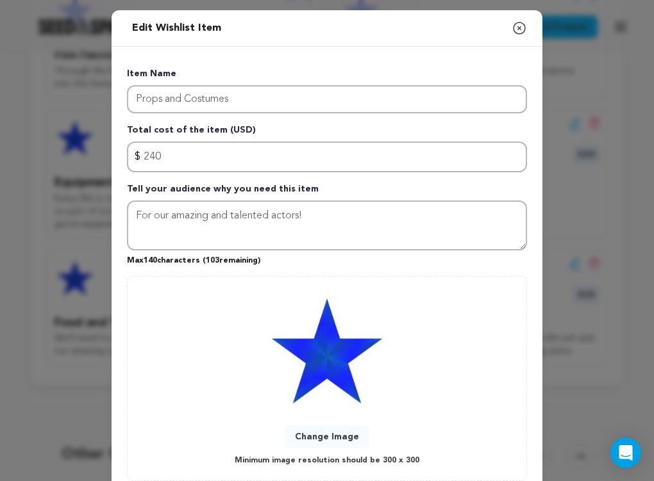
click at [285, 264] on p "Max 140 characters ( 103 remaining)" at bounding box center [327, 258] width 400 height 15
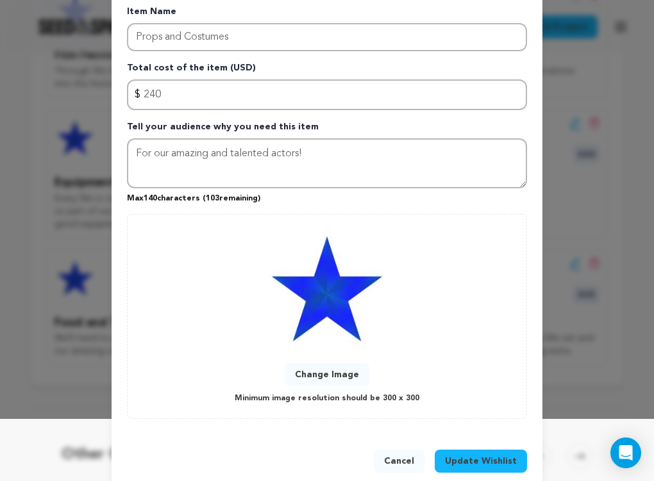
scroll to position [85, 0]
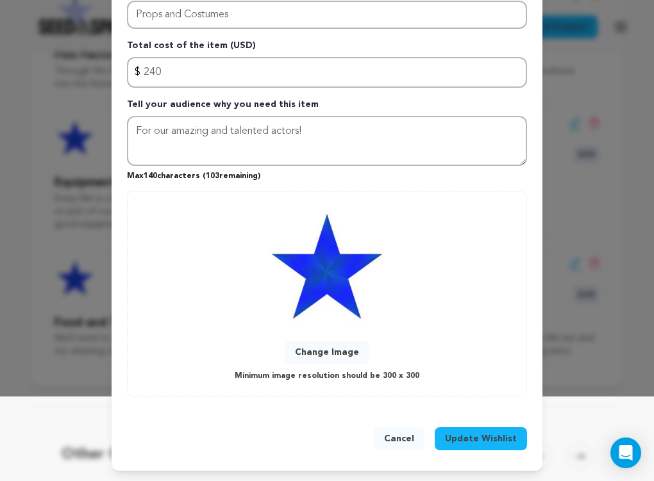
click at [500, 435] on span "Update Wishlist" at bounding box center [481, 439] width 72 height 13
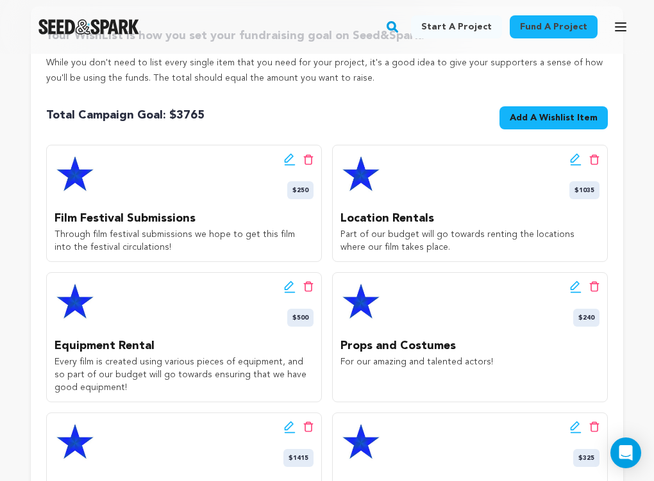
scroll to position [301, 0]
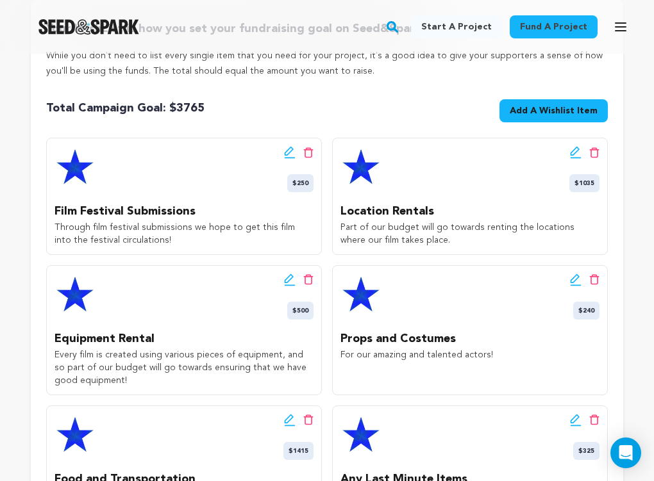
click at [579, 156] on icon at bounding box center [576, 152] width 12 height 13
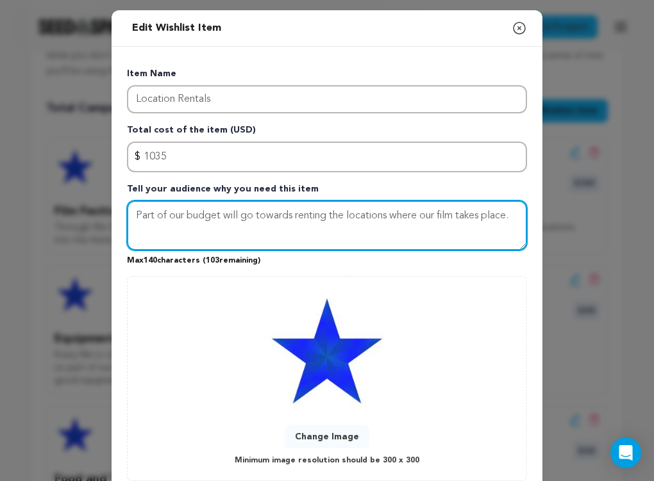
click at [519, 219] on textarea "Part of our budget will go towards renting the locations where our film takes p…" at bounding box center [327, 226] width 400 height 50
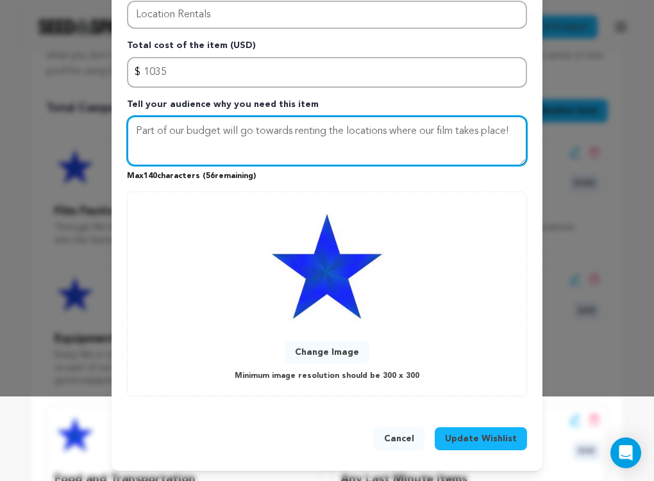
type textarea "Part of our budget will go towards renting the locations where our film takes p…"
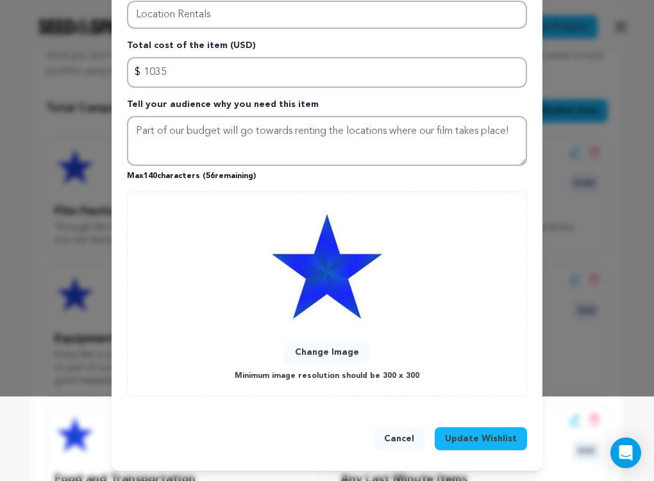
click at [495, 439] on span "Update Wishlist" at bounding box center [481, 439] width 72 height 13
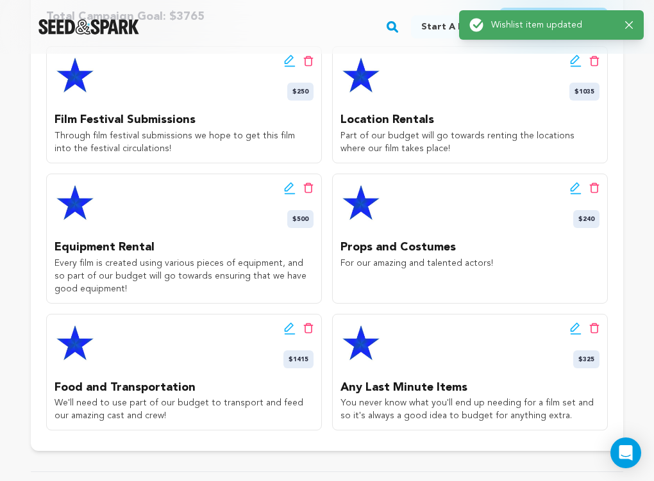
scroll to position [393, 0]
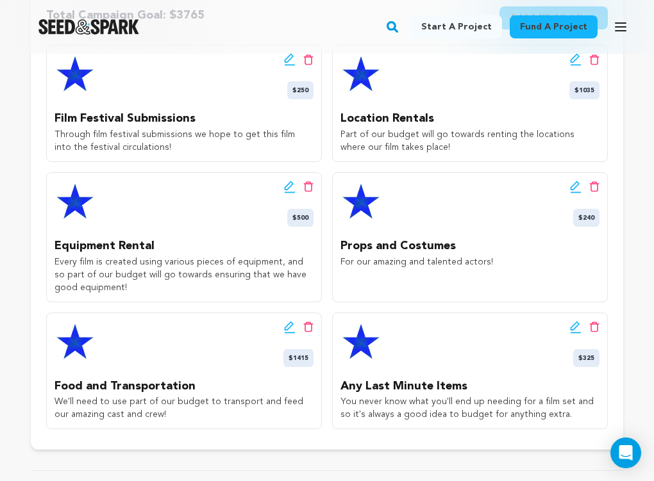
click at [291, 186] on icon at bounding box center [289, 185] width 9 height 9
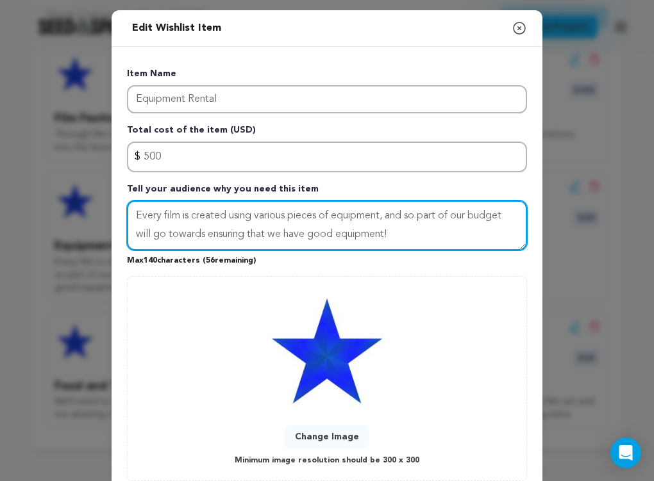
click at [136, 215] on textarea "Every film is created using various pieces of equipment, and so part of our bud…" at bounding box center [327, 226] width 400 height 50
drag, startPoint x: 435, startPoint y: 235, endPoint x: 157, endPoint y: 219, distance: 278.6
click at [157, 219] on textarea "CamEvery film is created using various pieces of equipment, and so part of our …" at bounding box center [327, 226] width 400 height 50
click at [265, 214] on textarea "Camera, lighting, and sound... every film uses a variety of" at bounding box center [327, 226] width 400 height 50
click at [463, 228] on textarea "Camera, lighting, and sound equipment... every film uses a variety of" at bounding box center [327, 226] width 400 height 50
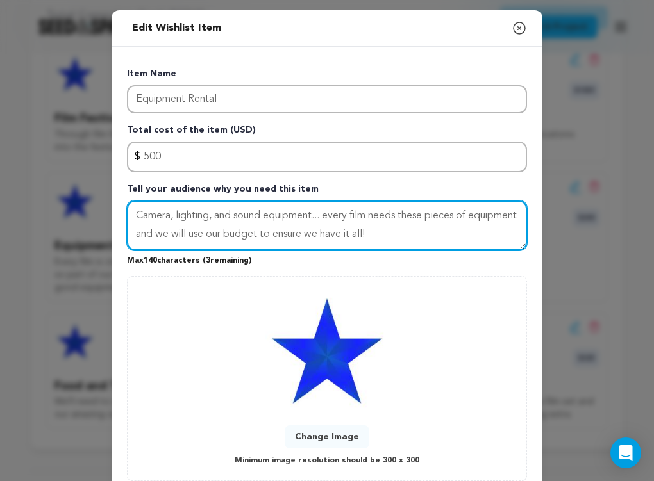
type textarea "Camera, lighting, and sound equipment... every film needs these pieces of equip…"
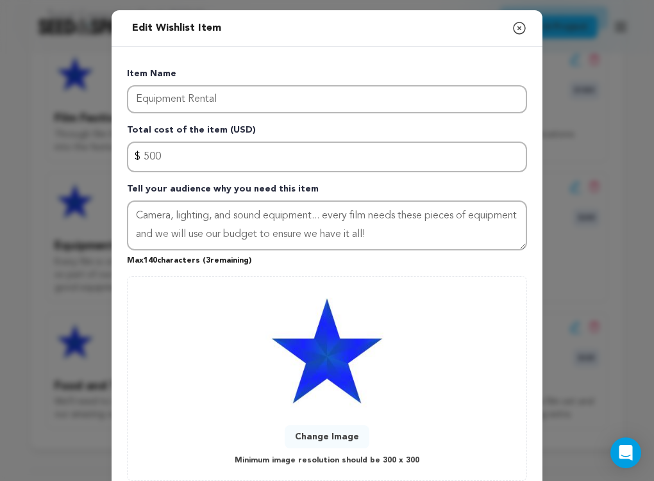
click at [468, 185] on p "Tell your audience why you need this item" at bounding box center [327, 192] width 400 height 18
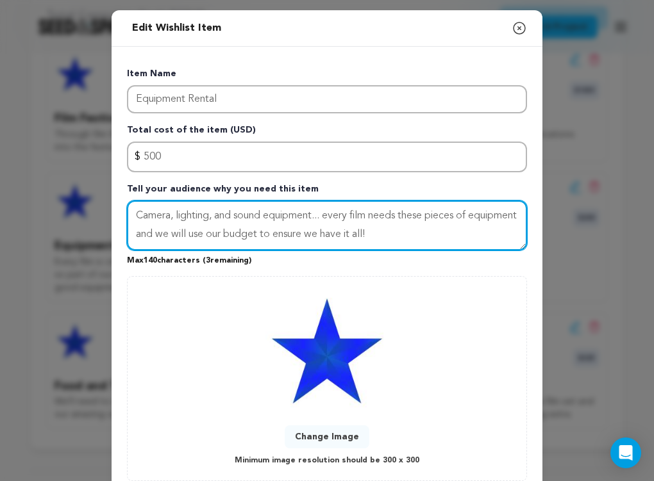
click at [481, 247] on textarea "Camera, lighting, and sound equipment... every film needs these pieces of equip…" at bounding box center [327, 226] width 400 height 50
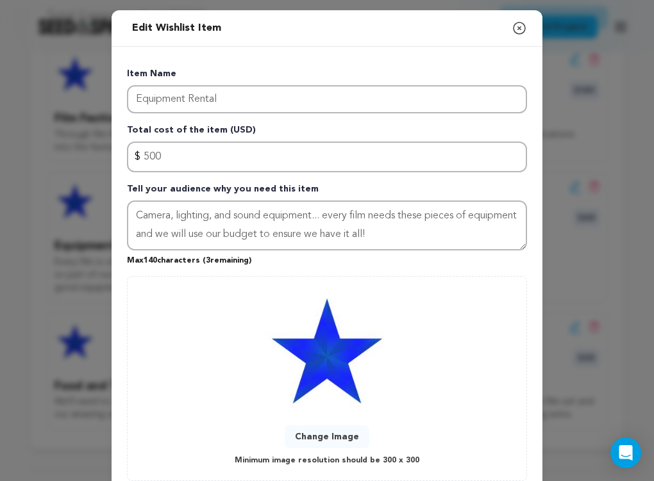
click at [476, 258] on p "Max 140 characters ( 3 remaining)" at bounding box center [327, 258] width 400 height 15
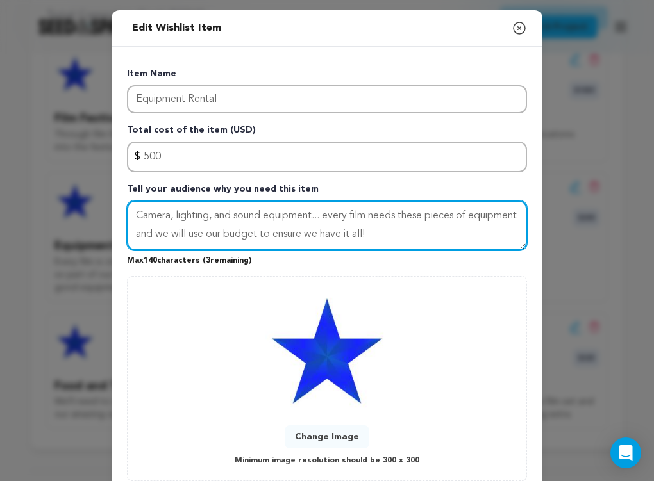
drag, startPoint x: 440, startPoint y: 234, endPoint x: 383, endPoint y: 233, distance: 57.0
click at [379, 233] on textarea "Camera, lighting, and sound equipment... every film needs these pieces of equip…" at bounding box center [327, 226] width 400 height 50
click at [452, 233] on textarea "Camera, lighting, and sound equipment... every film needs these pieces of equip…" at bounding box center [327, 226] width 400 height 50
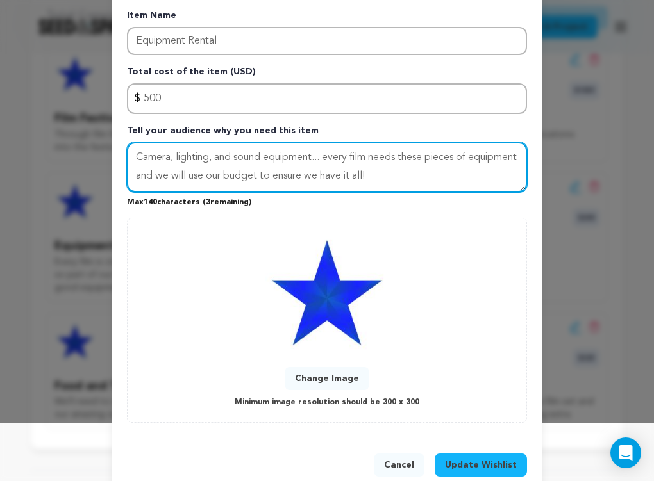
scroll to position [85, 0]
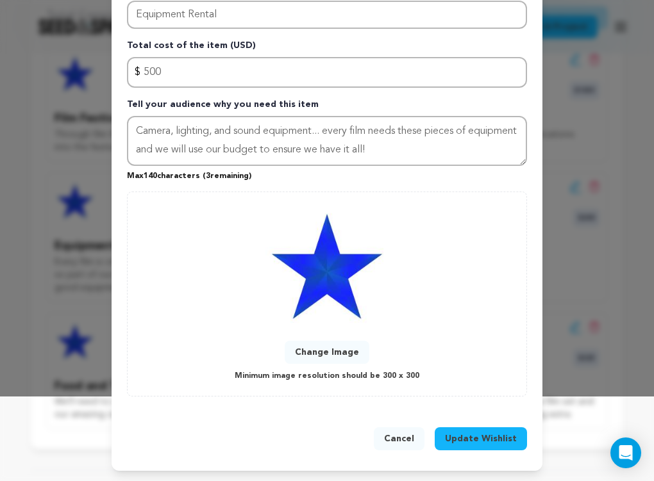
click at [502, 443] on span "Update Wishlist" at bounding box center [481, 439] width 72 height 13
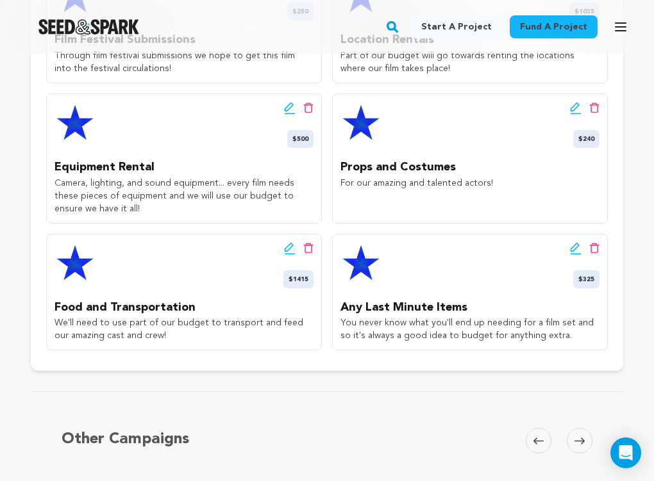
scroll to position [473, 0]
click at [441, 374] on div "Back to Project Dashboard Edit Project You have campaign feedback to address! O…" at bounding box center [327, 58] width 654 height 954
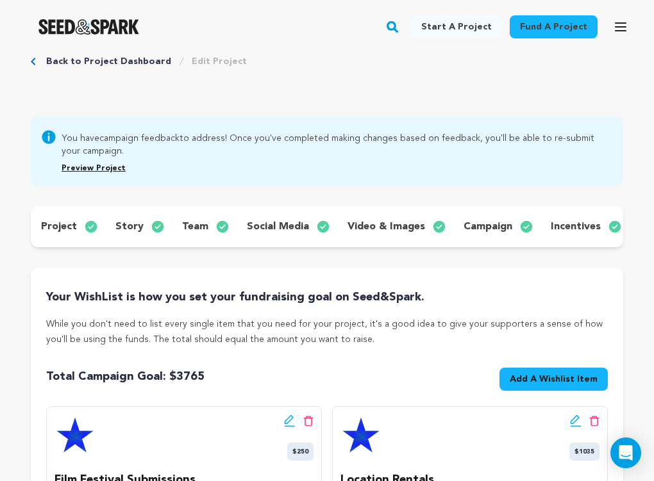
scroll to position [0, 0]
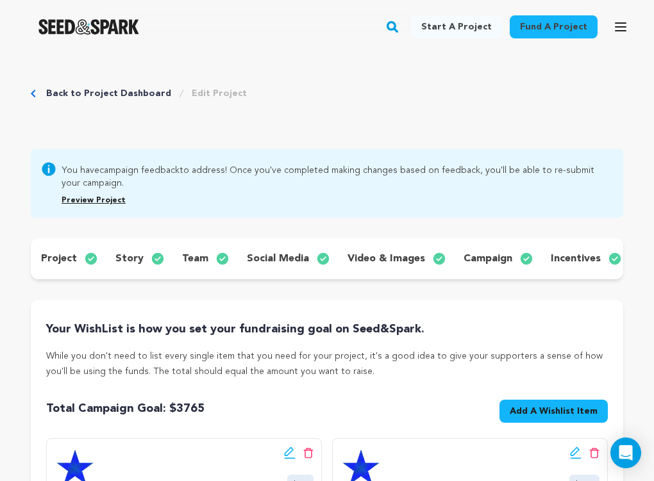
click at [569, 255] on p "incentives" at bounding box center [575, 258] width 50 height 15
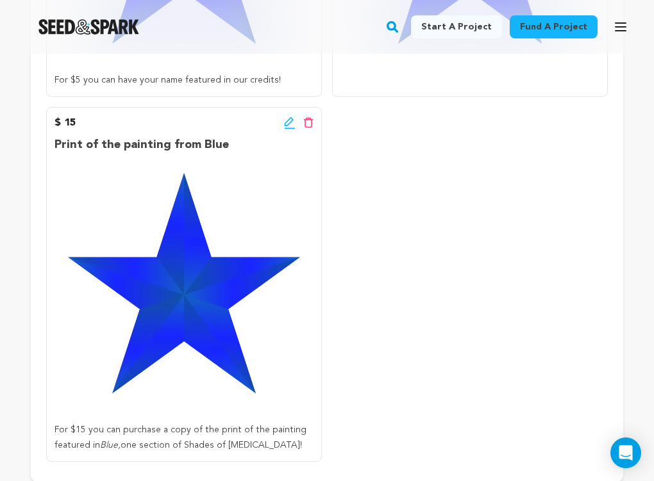
scroll to position [625, 0]
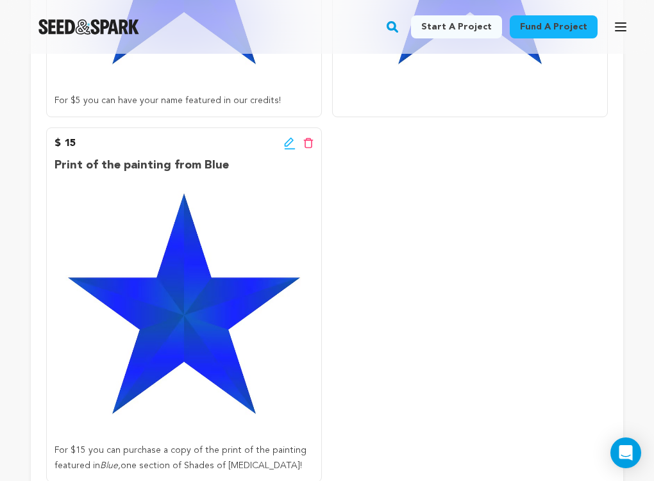
click at [289, 145] on icon at bounding box center [290, 143] width 12 height 13
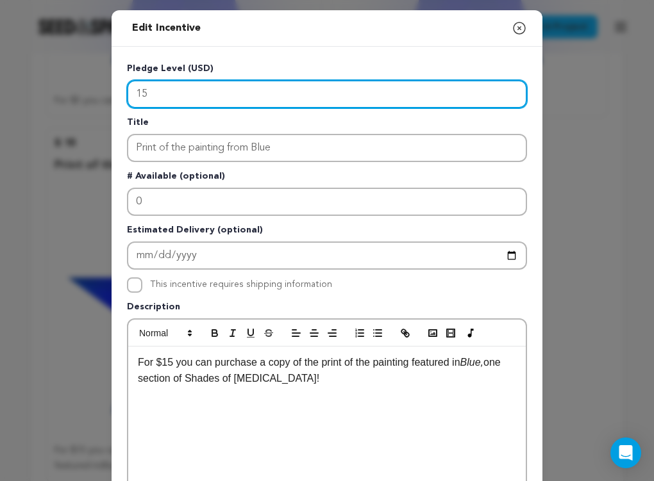
click at [174, 90] on input "15" at bounding box center [327, 94] width 400 height 28
type input "1"
type input "100"
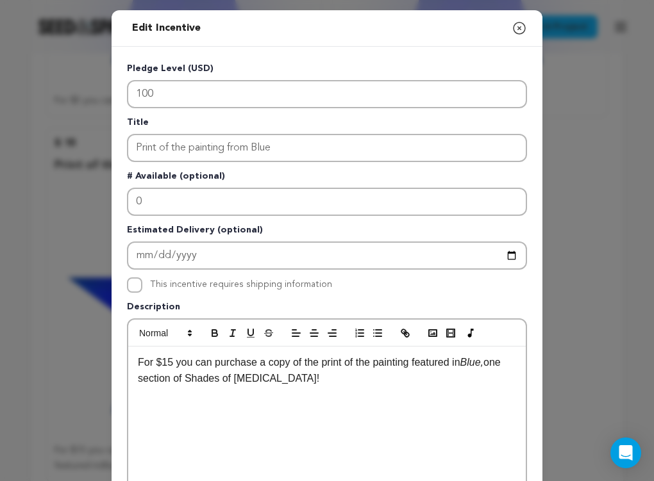
click at [572, 178] on div "Edit Incentive Close modal Pledge Level (USD) 100 Title Print of the painting f…" at bounding box center [327, 409] width 654 height 818
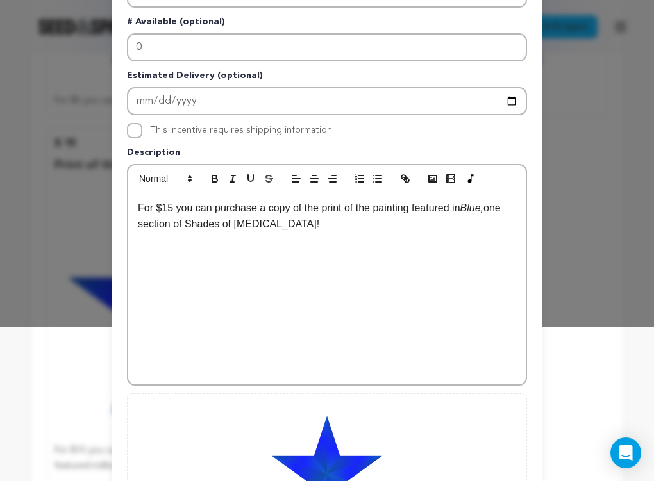
scroll to position [172, 0]
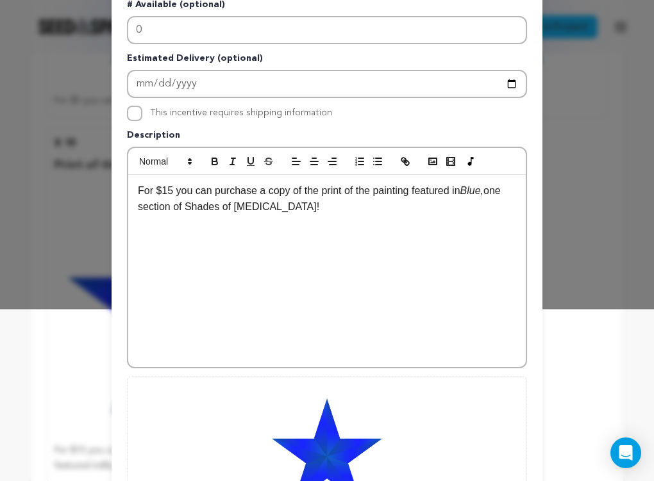
click at [171, 191] on p "For $15 you can purchase a copy of the print of the painting featured in Blue, …" at bounding box center [327, 199] width 378 height 33
click at [356, 248] on div "For $100 you can purchase a copy of the print of the painting featured in Blue,…" at bounding box center [326, 271] width 397 height 192
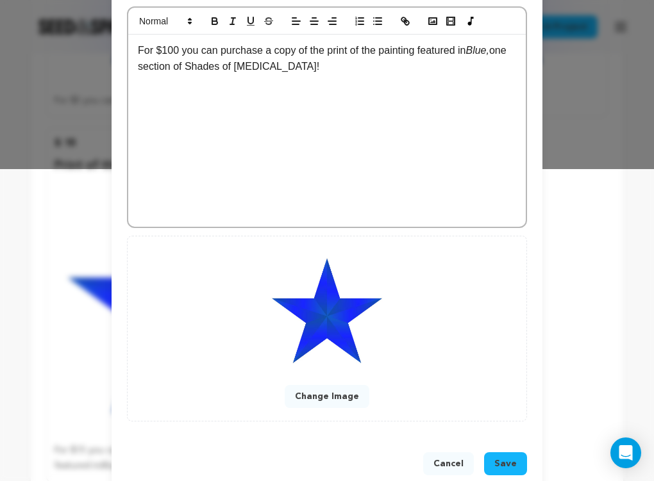
scroll to position [337, 0]
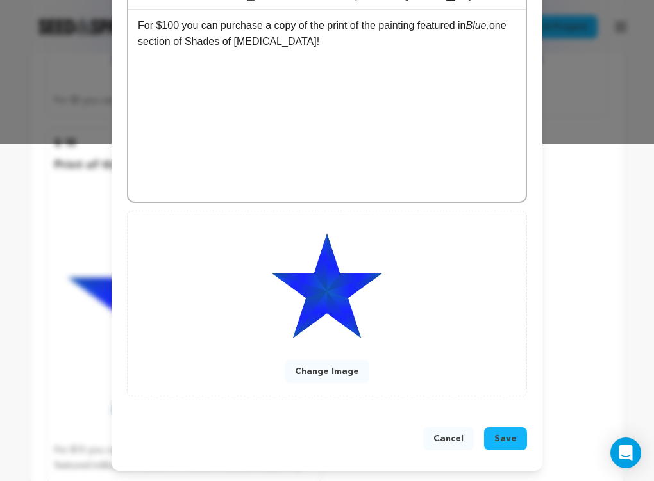
click at [508, 439] on span "Save" at bounding box center [505, 439] width 22 height 13
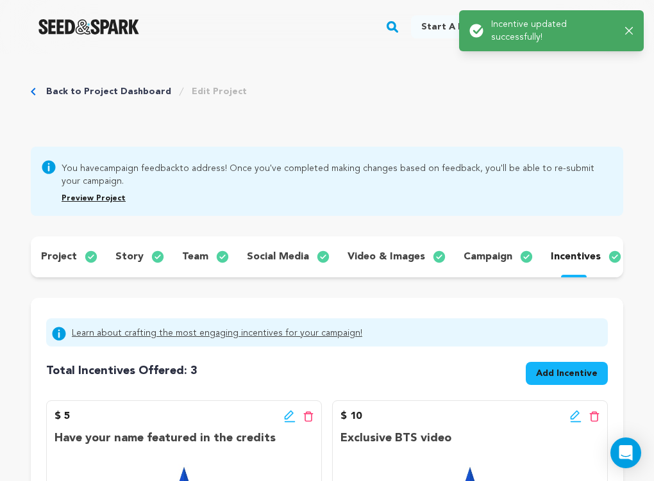
scroll to position [0, 0]
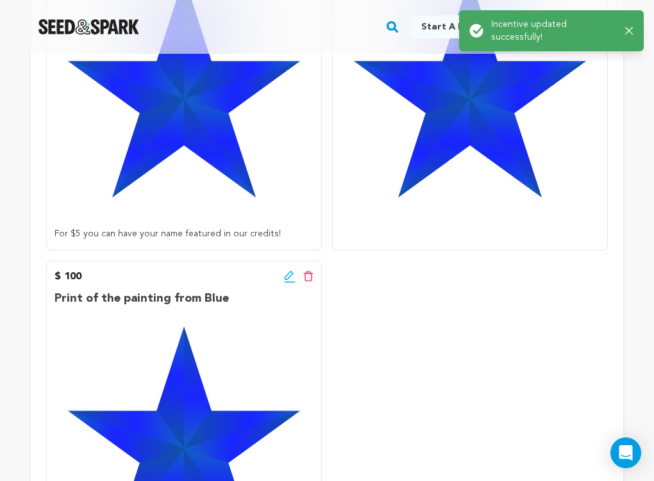
click at [446, 343] on div "$ 5 Edit incentive button Delete incentive button Have your name featured in th…" at bounding box center [326, 263] width 561 height 706
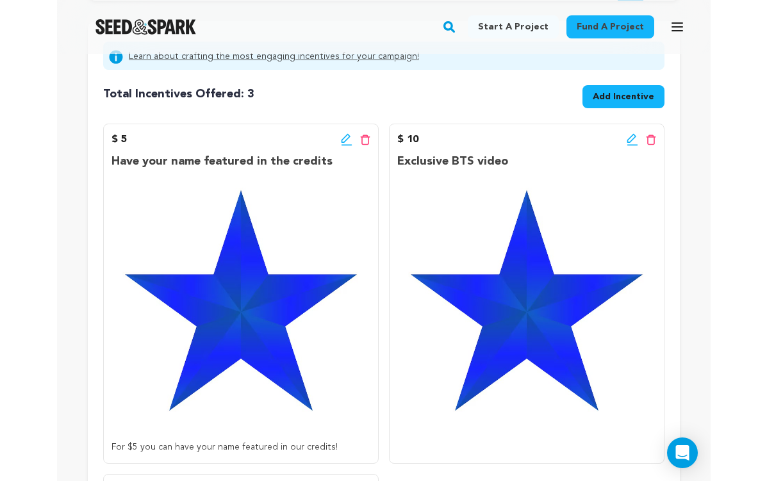
scroll to position [266, 0]
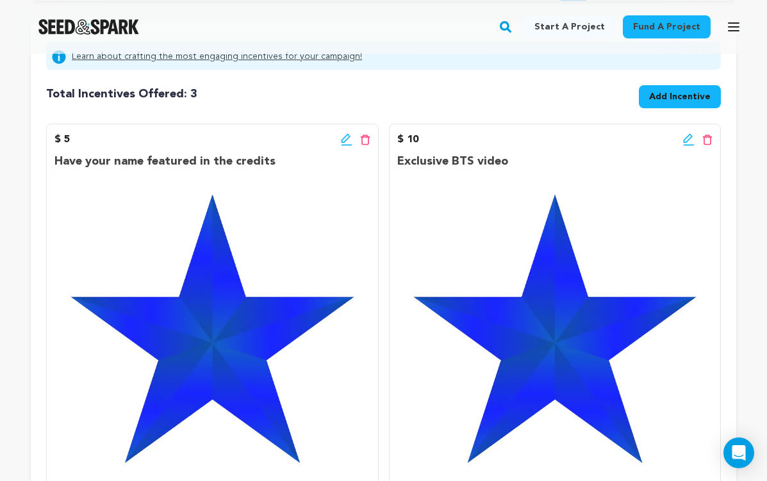
click at [343, 140] on icon at bounding box center [347, 139] width 12 height 13
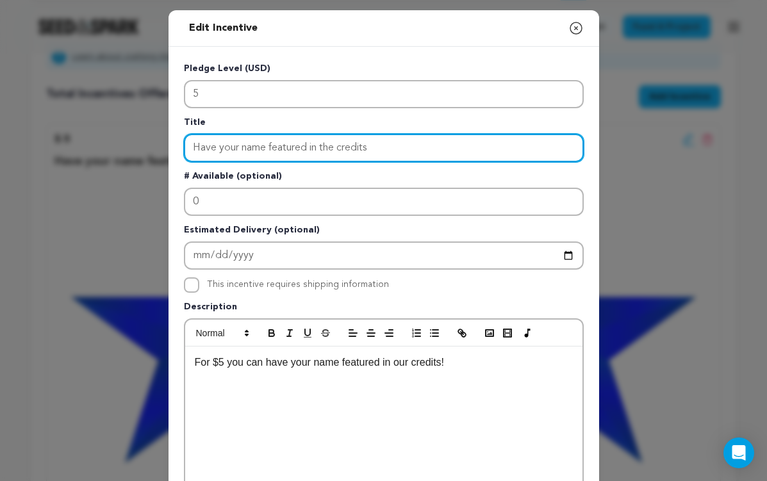
drag, startPoint x: 397, startPoint y: 151, endPoint x: 192, endPoint y: 150, distance: 205.1
click at [192, 150] on input "Have your name featured in the credits" at bounding box center [384, 148] width 400 height 28
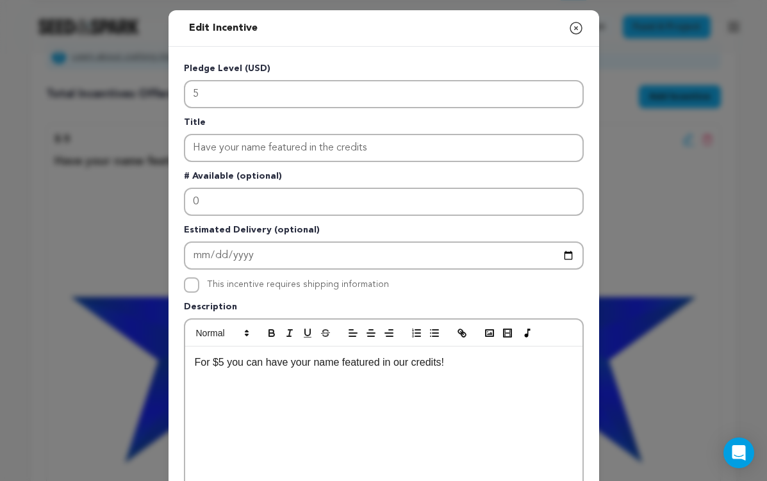
click at [627, 148] on div "Edit Incentive Close modal Pledge Level (USD) 5 Title Have your name featured i…" at bounding box center [383, 409] width 767 height 818
click at [581, 26] on icon "button" at bounding box center [576, 28] width 12 height 12
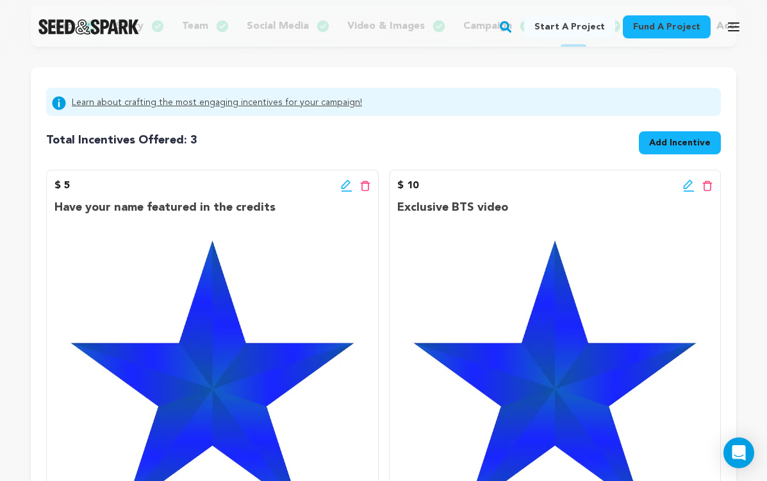
scroll to position [201, 0]
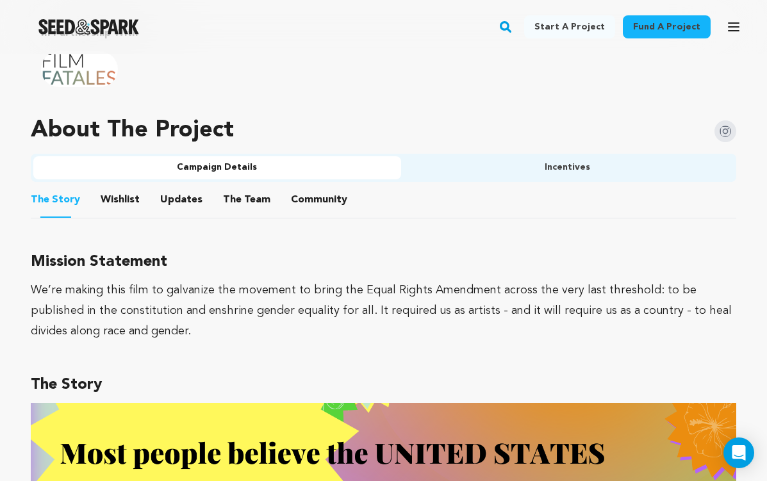
scroll to position [807, 0]
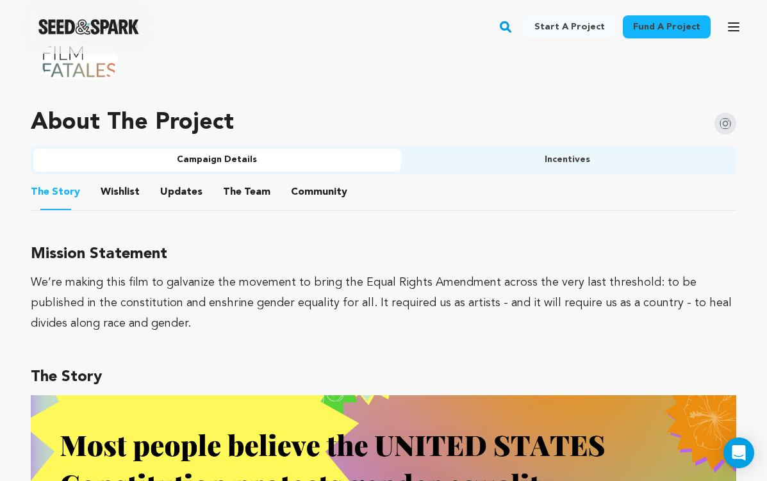
click at [554, 161] on button "Incentives" at bounding box center [567, 160] width 333 height 23
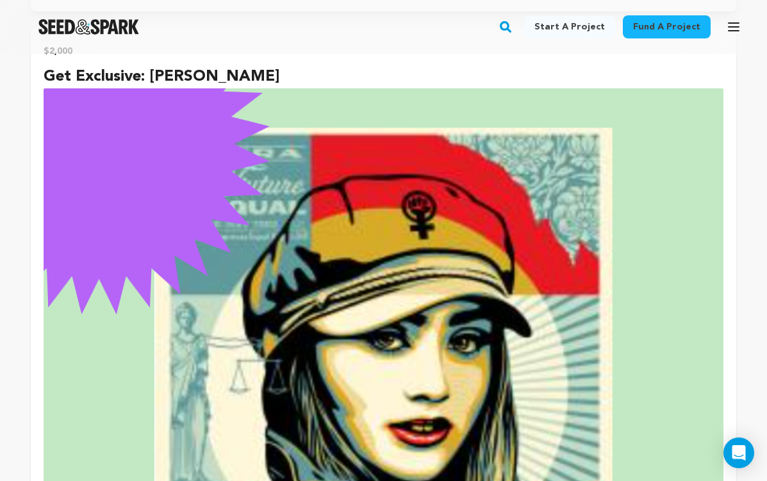
scroll to position [10433, 0]
